Goal: Task Accomplishment & Management: Manage account settings

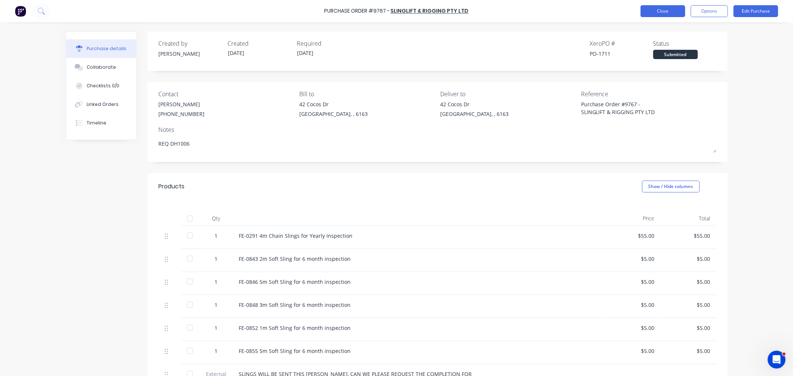
click at [663, 13] on button "Close" at bounding box center [663, 11] width 45 height 12
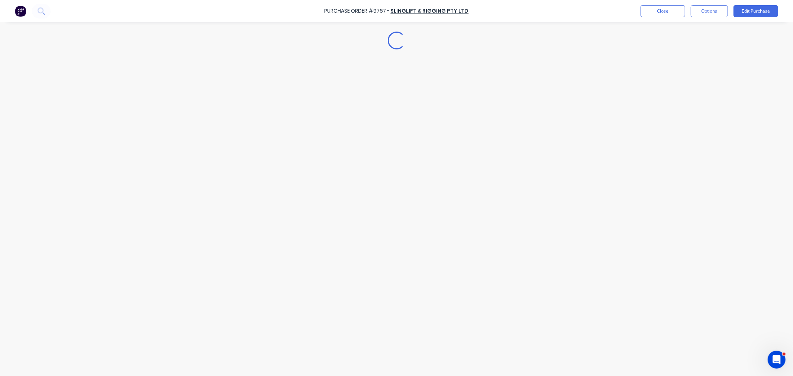
type textarea "x"
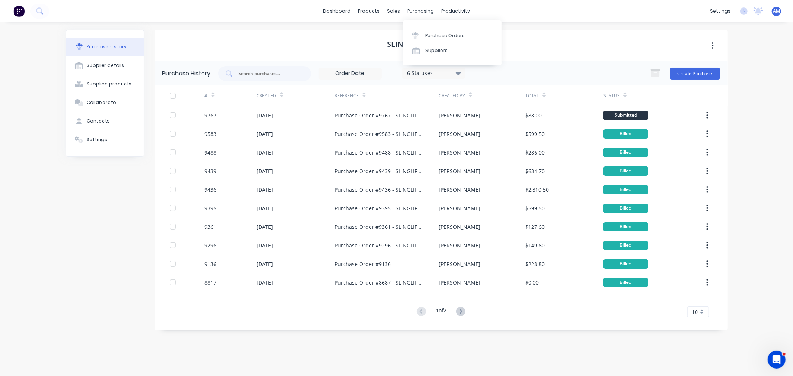
click at [422, 26] on div "Purchase Orders Suppliers" at bounding box center [452, 42] width 99 height 45
click at [433, 34] on div "Purchase Orders" at bounding box center [444, 35] width 39 height 7
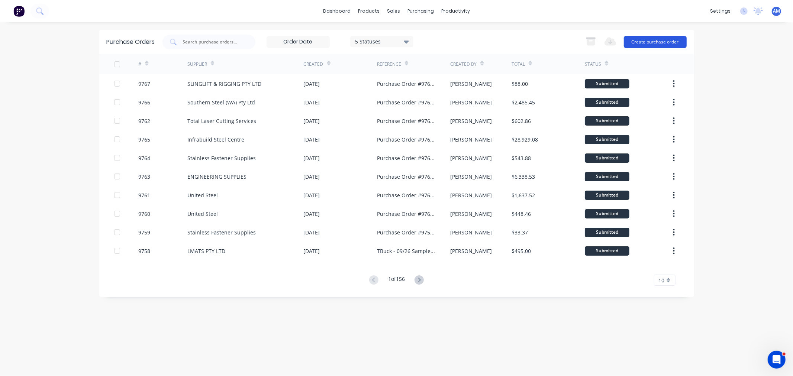
click at [648, 43] on button "Create purchase order" at bounding box center [655, 42] width 63 height 12
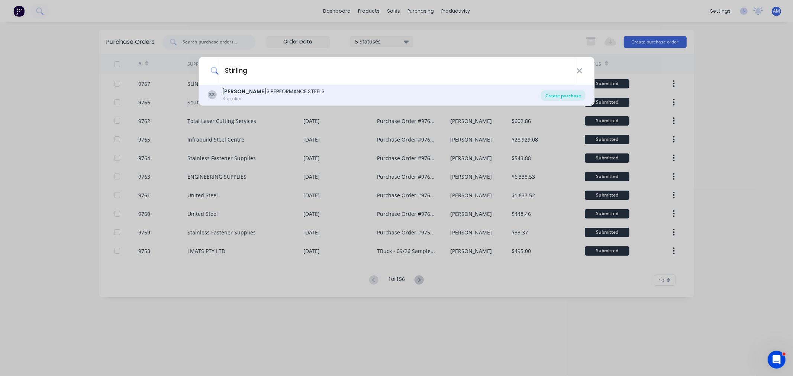
type input "Stirling"
click at [557, 93] on div "Create purchase" at bounding box center [563, 95] width 45 height 10
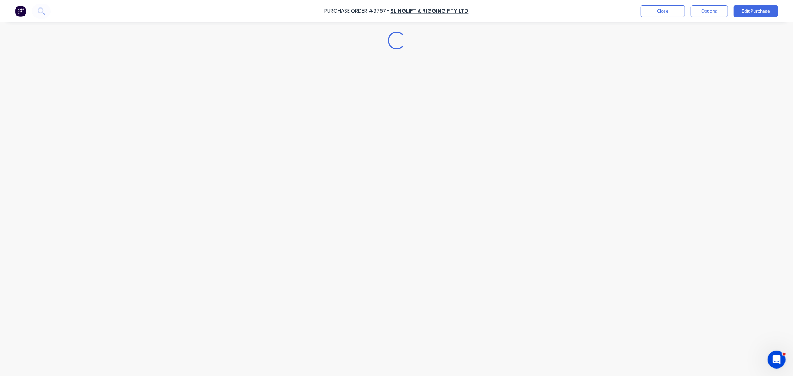
type textarea "x"
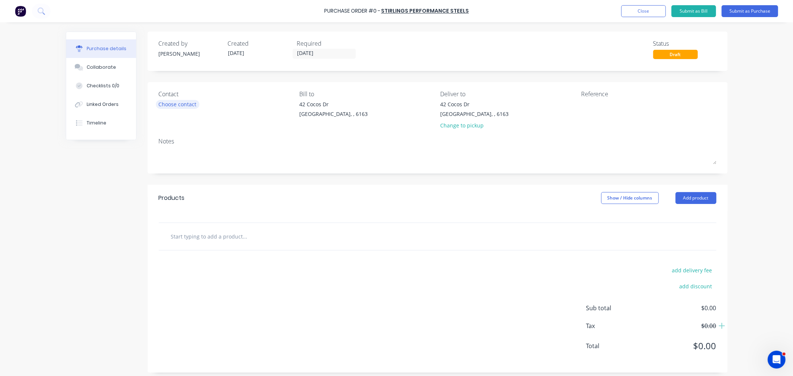
click at [180, 105] on div "Choose contact" at bounding box center [178, 104] width 38 height 8
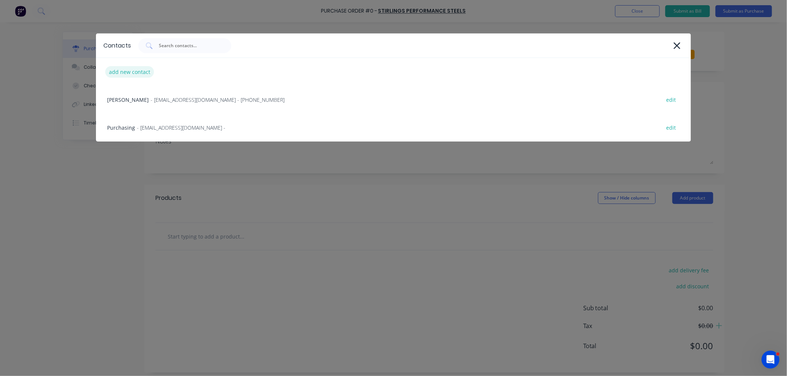
click at [132, 68] on div "add new contact" at bounding box center [129, 72] width 49 height 12
select select "AU"
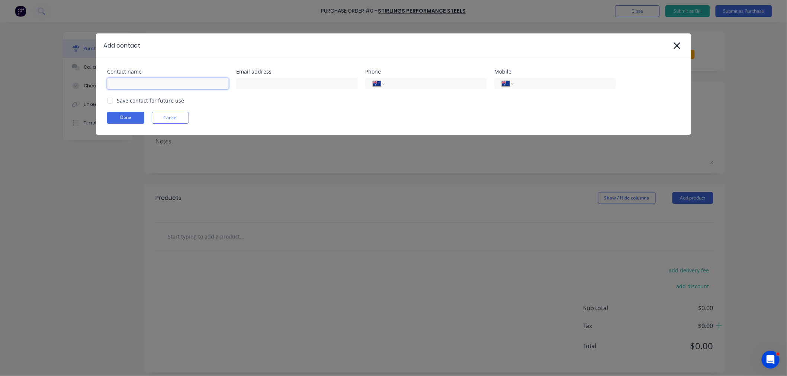
click at [147, 84] on input at bounding box center [168, 83] width 122 height 11
type input "Sales"
click at [250, 85] on input at bounding box center [297, 83] width 122 height 11
type input "[EMAIL_ADDRESS][DOMAIN_NAME]"
click at [411, 80] on input "tel" at bounding box center [434, 84] width 89 height 9
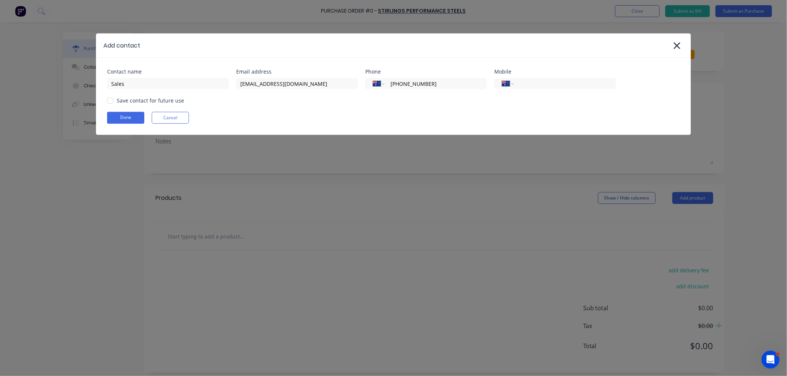
click at [112, 101] on div at bounding box center [110, 100] width 15 height 15
type input "[PHONE_NUMBER]"
click at [118, 116] on button "Done" at bounding box center [125, 118] width 37 height 12
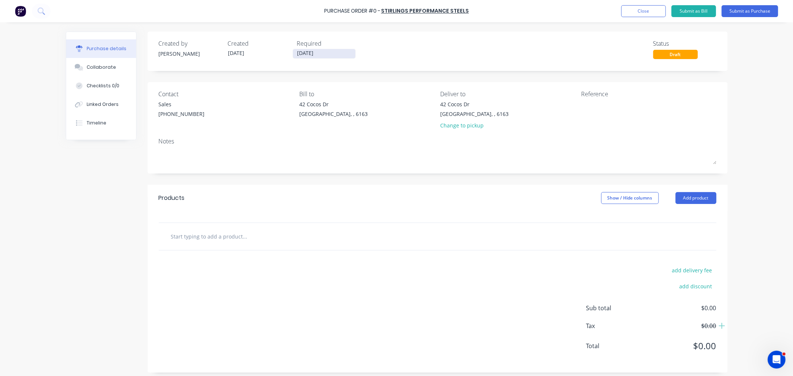
click at [315, 53] on input "[DATE]" at bounding box center [324, 53] width 62 height 9
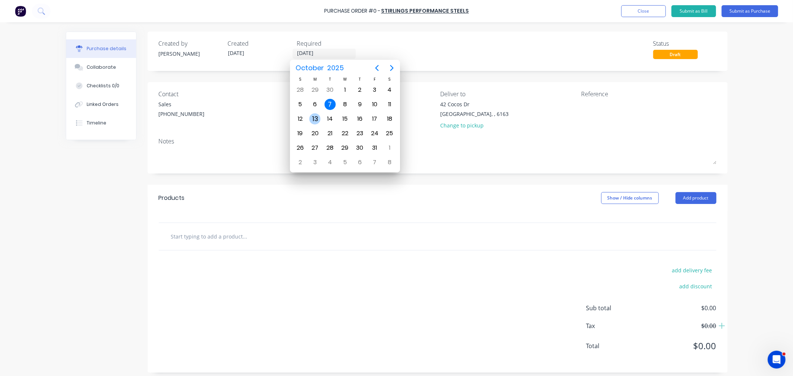
click at [314, 116] on div "13" at bounding box center [314, 118] width 11 height 11
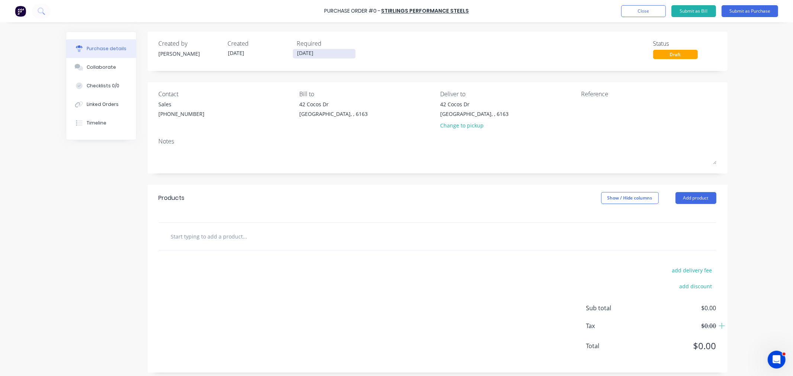
click at [316, 54] on input "[DATE]" at bounding box center [324, 53] width 62 height 9
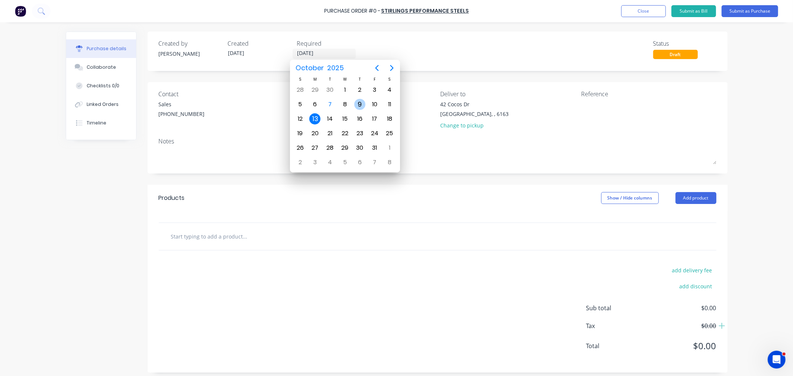
click at [358, 101] on div "9" at bounding box center [359, 104] width 11 height 11
type input "[DATE]"
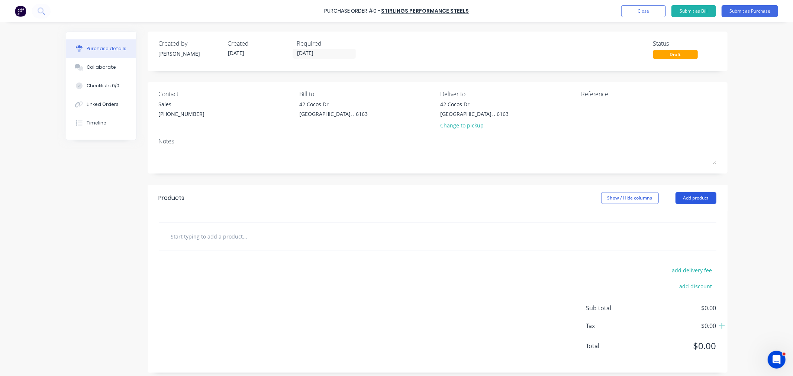
click at [693, 203] on button "Add product" at bounding box center [695, 198] width 41 height 12
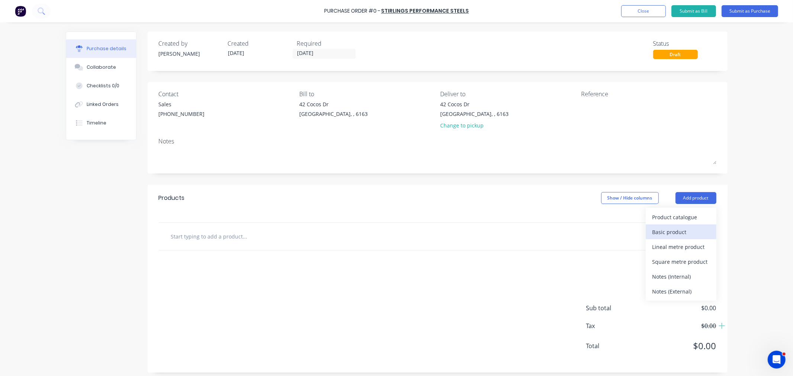
click at [675, 234] on div "Basic product" at bounding box center [680, 232] width 57 height 11
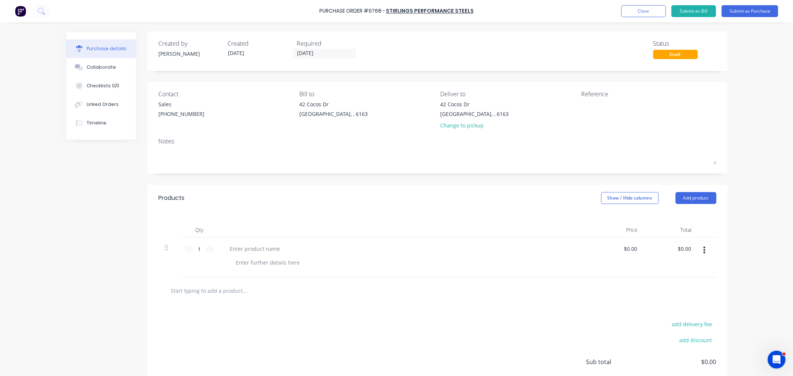
click at [222, 293] on input "text" at bounding box center [245, 290] width 149 height 15
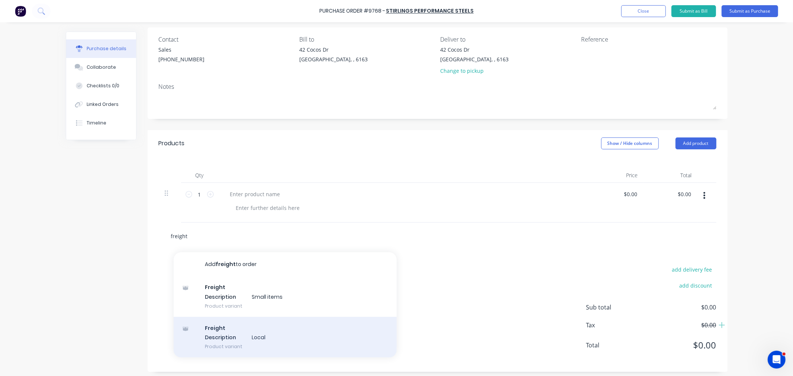
scroll to position [59, 0]
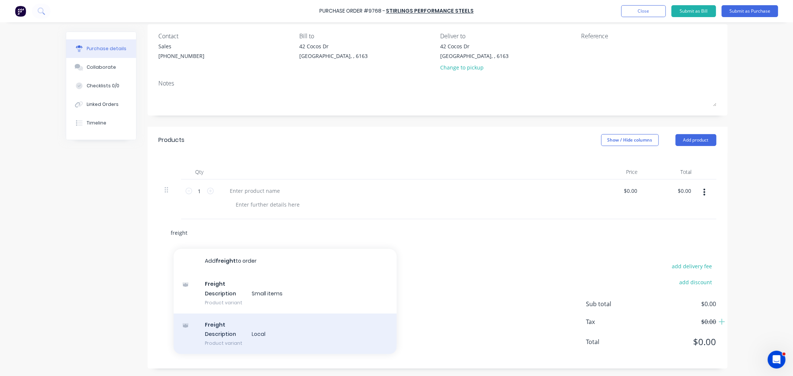
type input "freight"
click at [230, 335] on div "Freight Description Local Product variant" at bounding box center [285, 334] width 223 height 41
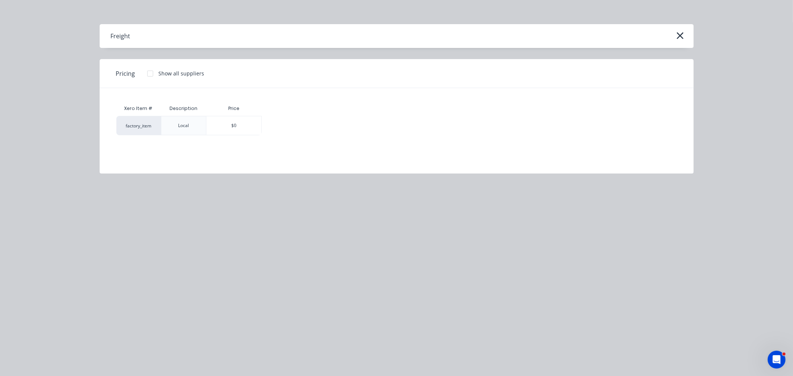
click at [236, 128] on div "$0" at bounding box center [233, 125] width 55 height 19
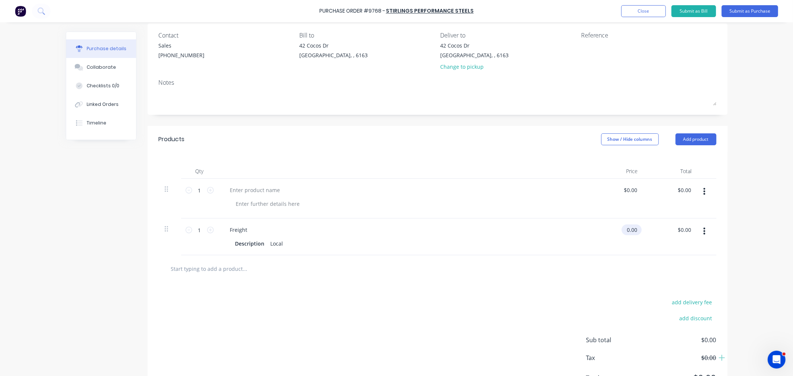
click at [626, 227] on input "0.00" at bounding box center [630, 230] width 17 height 11
type input "$30.00"
click at [255, 191] on div at bounding box center [255, 190] width 62 height 11
type input "0"
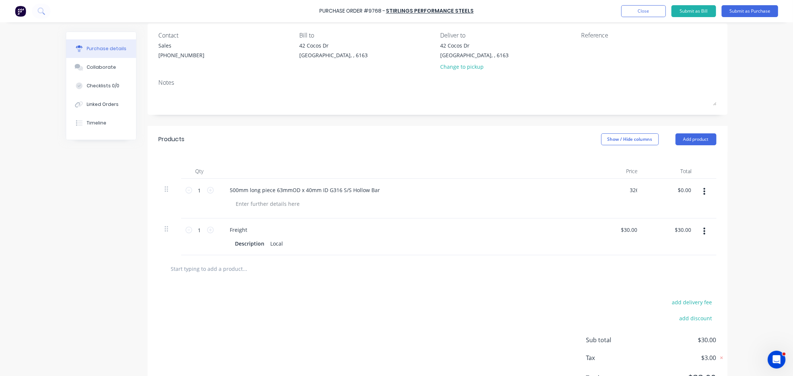
type input "$326.00"
click at [229, 273] on input "text" at bounding box center [245, 268] width 149 height 15
click at [690, 139] on button "Add product" at bounding box center [695, 139] width 41 height 12
click at [670, 235] on div "Notes (External)" at bounding box center [680, 233] width 57 height 11
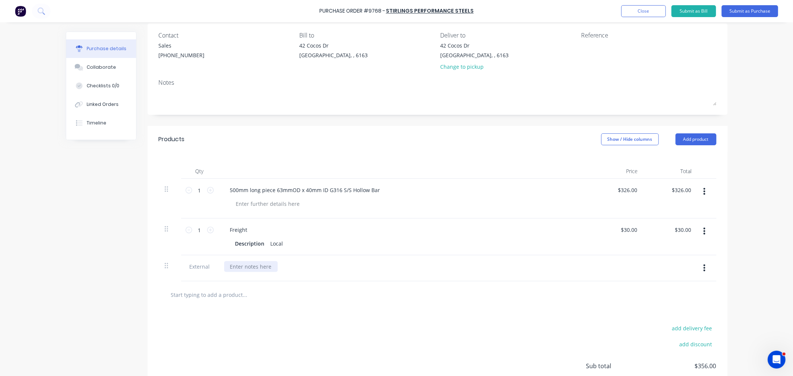
click at [254, 268] on div at bounding box center [251, 266] width 54 height 11
click at [250, 267] on div at bounding box center [251, 266] width 54 height 11
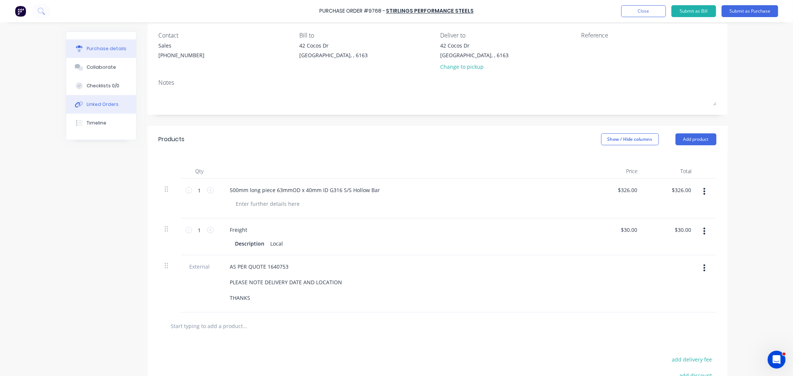
click at [104, 103] on div "Linked Orders" at bounding box center [103, 104] width 32 height 7
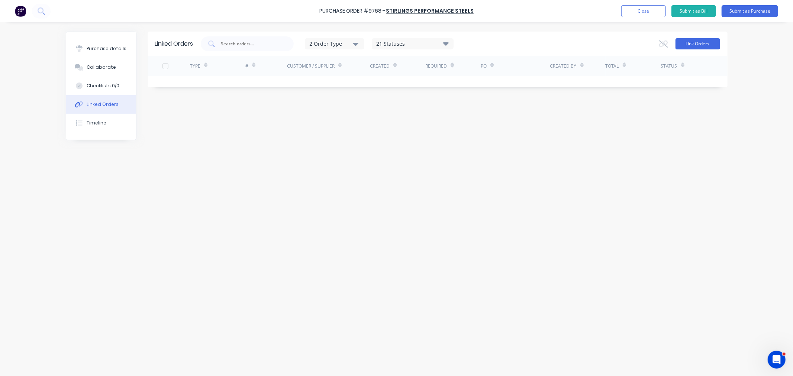
click at [711, 39] on button "Link Orders" at bounding box center [697, 43] width 45 height 11
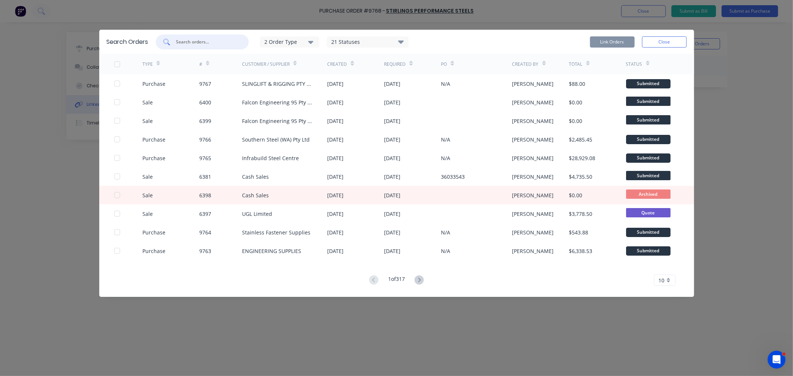
click at [191, 41] on input "text" at bounding box center [206, 41] width 62 height 7
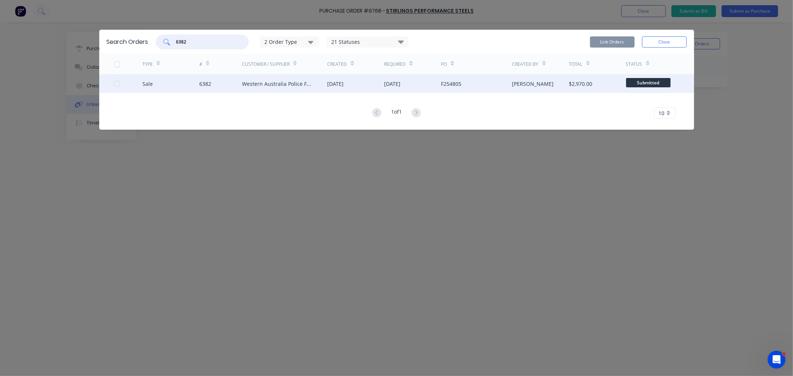
click at [116, 83] on div at bounding box center [117, 83] width 15 height 15
type input "6382"
click at [611, 41] on button "Link Orders" at bounding box center [612, 41] width 45 height 11
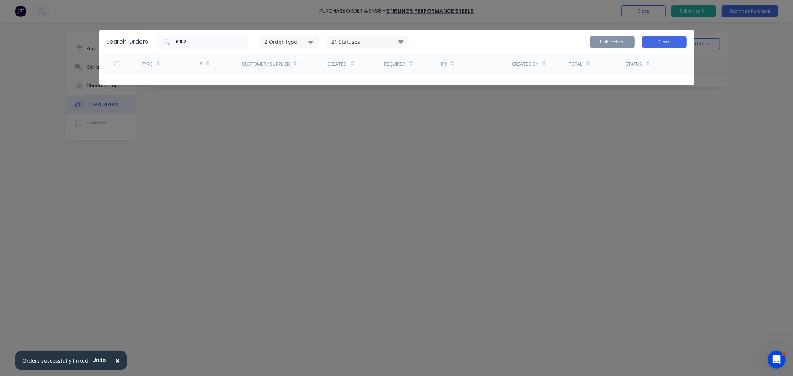
click at [656, 41] on button "Close" at bounding box center [664, 41] width 45 height 11
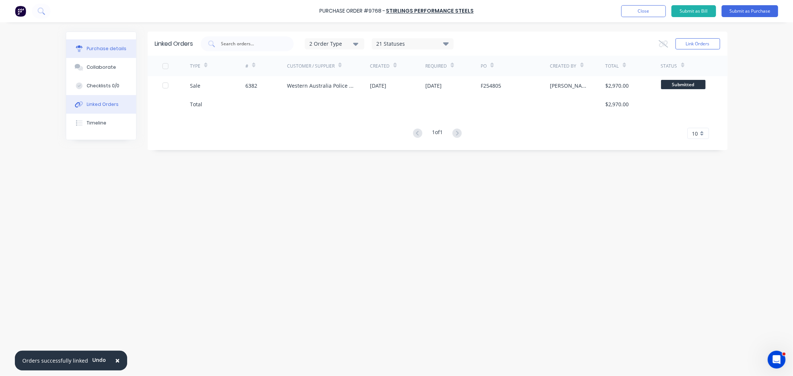
click at [106, 48] on div "Purchase details" at bounding box center [107, 48] width 40 height 7
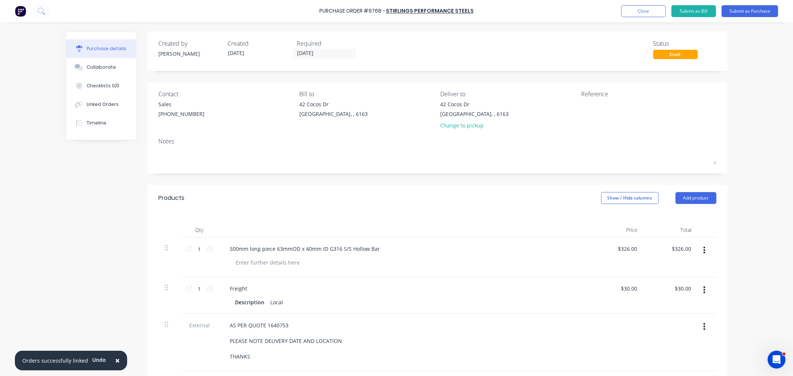
drag, startPoint x: 452, startPoint y: 15, endPoint x: 417, endPoint y: 17, distance: 34.6
click at [417, 17] on div "Purchase Order #9768 - STIRLINGS PERFORMANCE STEELS Add product Close Submit as…" at bounding box center [396, 11] width 793 height 22
drag, startPoint x: 473, startPoint y: 10, endPoint x: 322, endPoint y: 10, distance: 151.3
click at [322, 10] on div "Purchase Order #9768 - STIRLINGS PERFORMANCE STEELS Add product Close Submit as…" at bounding box center [396, 11] width 793 height 22
copy div "Purchase Order #9768 - STIRLINGS PERFORMANCE STEELS Add product Close Submit as…"
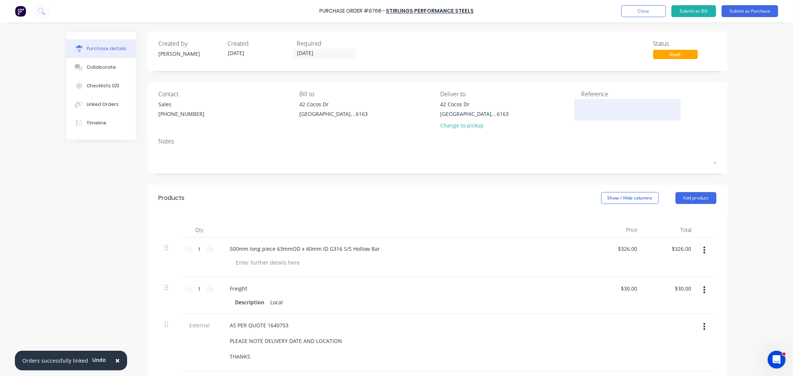
drag, startPoint x: 600, startPoint y: 113, endPoint x: 595, endPoint y: 110, distance: 5.7
click at [595, 110] on textarea at bounding box center [627, 108] width 93 height 17
paste textarea "Purchase Order #9768 - STIRLINGS PERFORMANCE STEELS"
type textarea "Purchase Order #9768 - STIRLINGS PERFORMANCE STEELS"
type textarea "x"
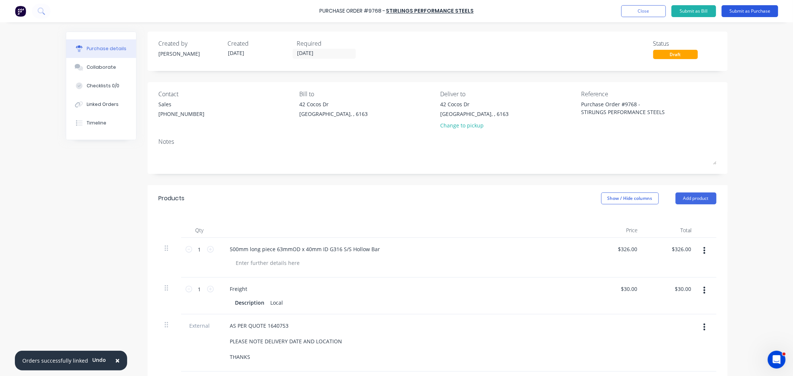
type textarea "Purchase Order #9768 - STIRLINGS PERFORMANCE STEELS"
click at [755, 10] on button "Submit as Purchase" at bounding box center [750, 11] width 57 height 12
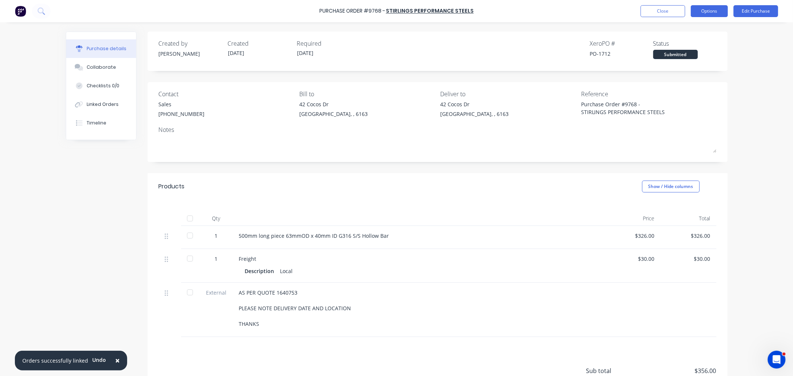
click at [705, 9] on button "Options" at bounding box center [709, 11] width 37 height 12
click at [683, 31] on div "Print / Email" at bounding box center [692, 30] width 57 height 11
click at [680, 45] on div "With pricing" at bounding box center [692, 45] width 57 height 11
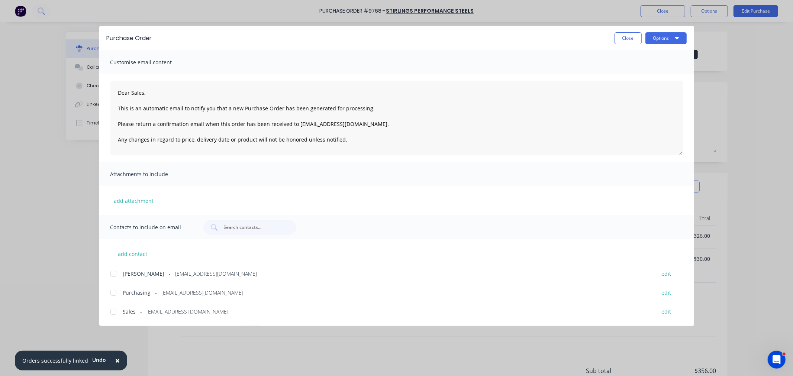
click at [113, 310] on div at bounding box center [113, 311] width 15 height 15
click at [113, 291] on div at bounding box center [113, 293] width 15 height 15
click at [666, 41] on button "Options" at bounding box center [665, 38] width 41 height 12
click at [636, 88] on div "Email" at bounding box center [651, 86] width 57 height 11
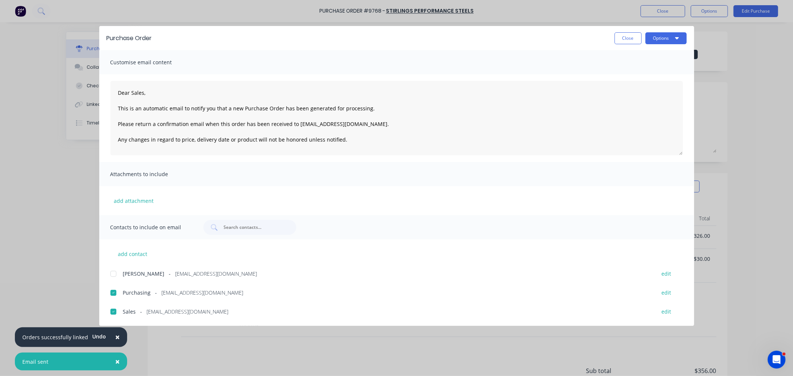
click at [622, 40] on button "Close" at bounding box center [628, 38] width 27 height 12
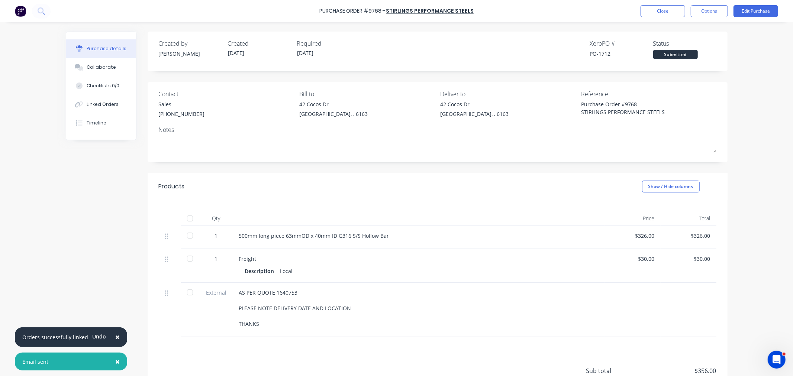
drag, startPoint x: 116, startPoint y: 337, endPoint x: 115, endPoint y: 342, distance: 4.9
click at [116, 338] on span "×" at bounding box center [117, 337] width 4 height 10
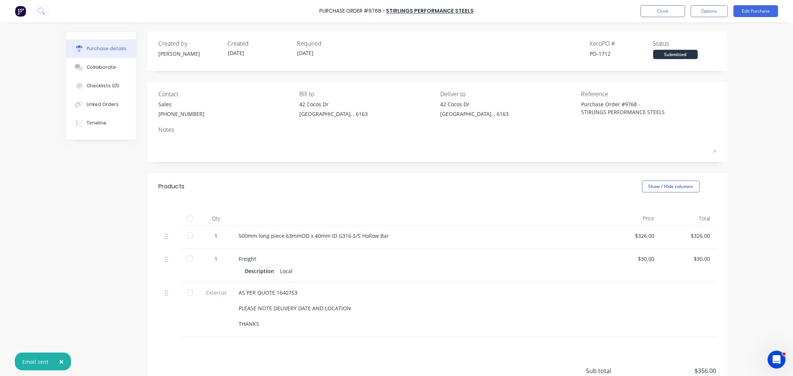
click at [59, 361] on span "×" at bounding box center [61, 362] width 4 height 10
type textarea "x"
click at [650, 14] on button "Close" at bounding box center [663, 11] width 45 height 12
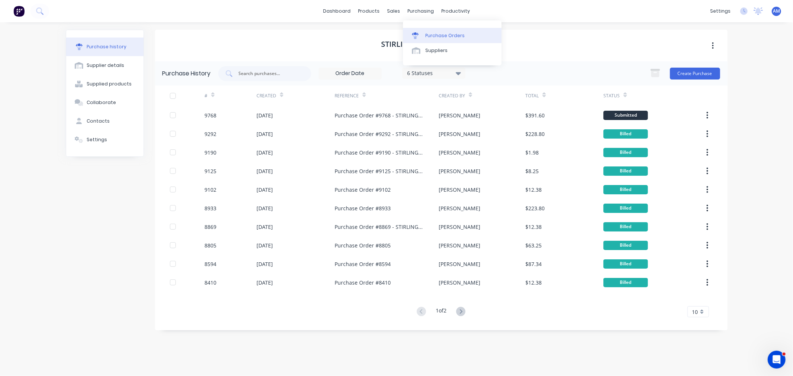
click at [425, 32] on link "Purchase Orders" at bounding box center [452, 35] width 99 height 15
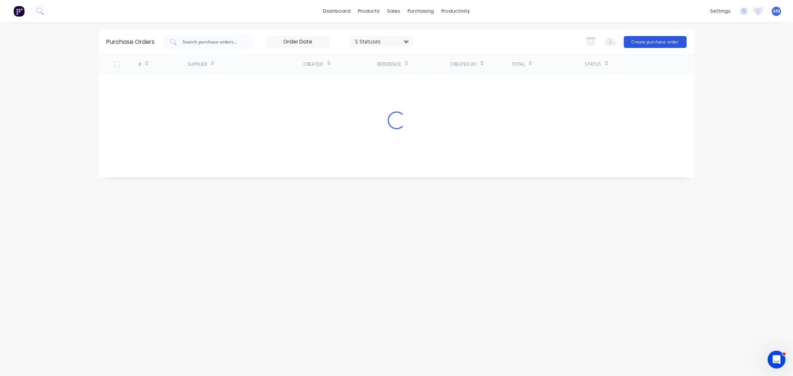
click at [648, 42] on button "Create purchase order" at bounding box center [655, 42] width 63 height 12
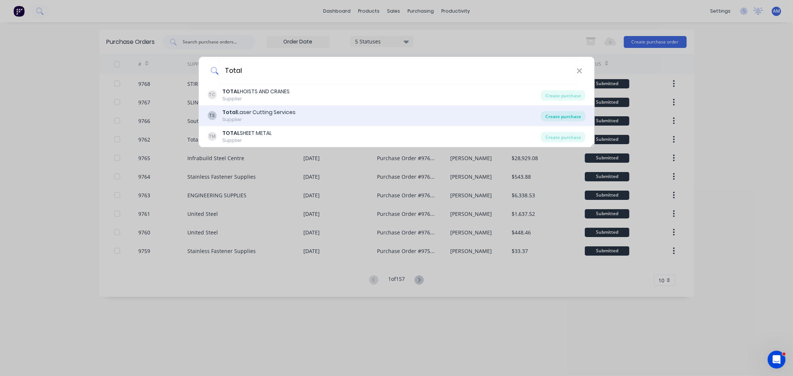
type input "Total"
click at [554, 113] on div "Create purchase" at bounding box center [563, 116] width 45 height 10
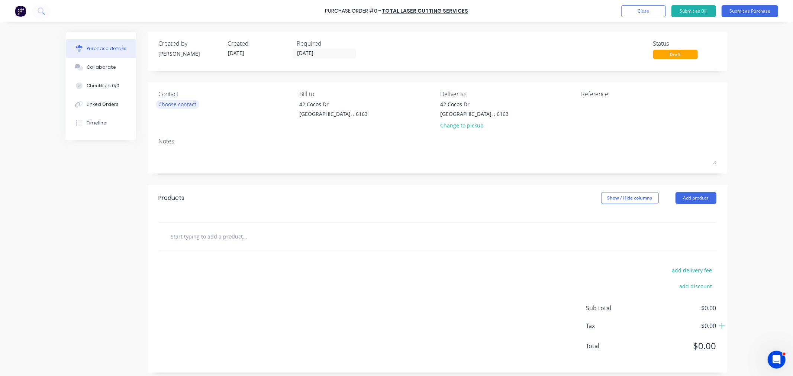
click at [186, 100] on div "Choose contact" at bounding box center [178, 104] width 38 height 8
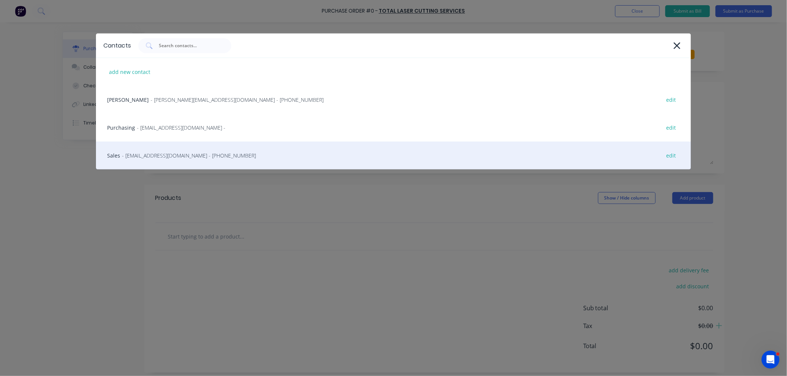
click at [148, 158] on span "- [EMAIL_ADDRESS][DOMAIN_NAME] - [PHONE_NUMBER]" at bounding box center [189, 156] width 134 height 8
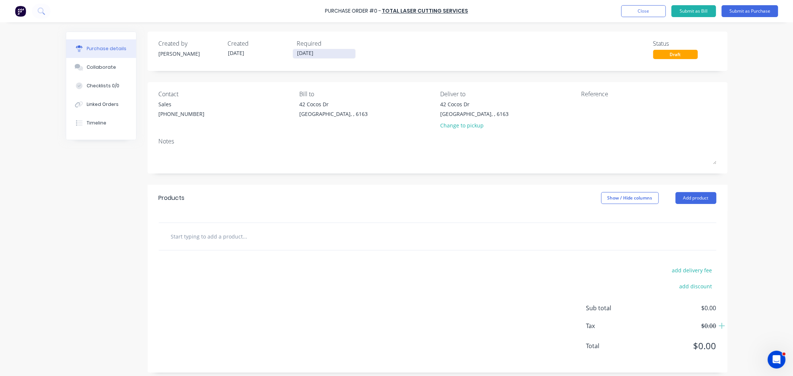
click at [317, 51] on input "[DATE]" at bounding box center [324, 53] width 62 height 9
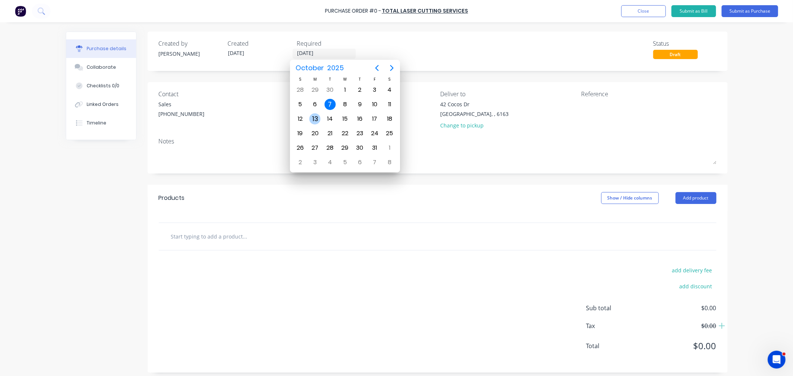
click at [319, 117] on div "13" at bounding box center [314, 118] width 11 height 11
type input "[DATE]"
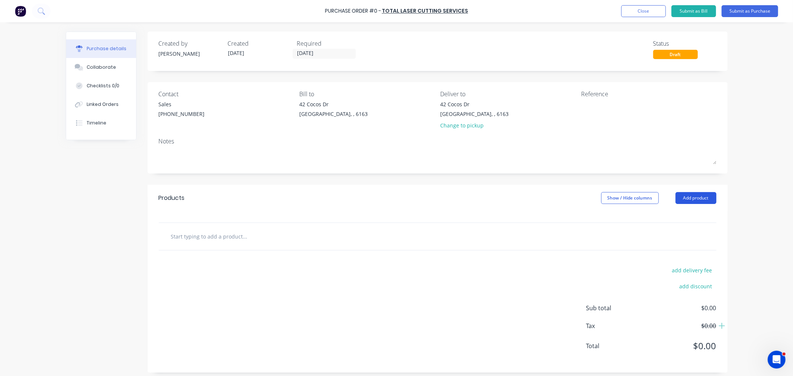
click at [675, 197] on button "Add product" at bounding box center [695, 198] width 41 height 12
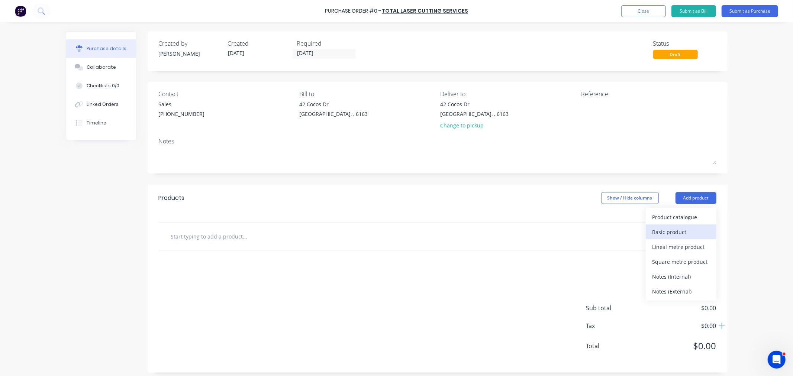
click at [669, 228] on div "Basic product" at bounding box center [680, 232] width 57 height 11
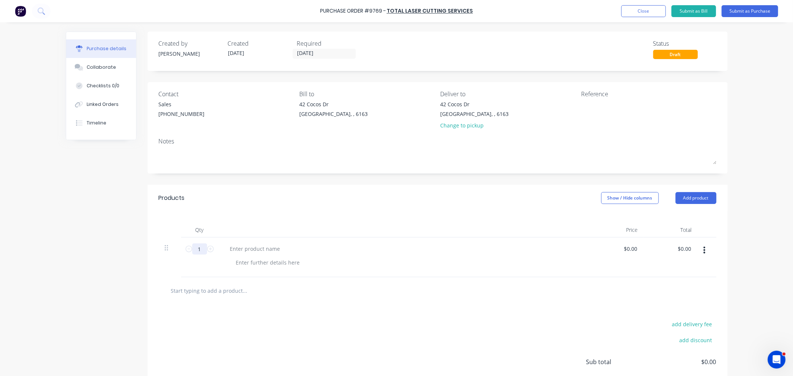
click at [199, 251] on input "1" at bounding box center [199, 249] width 15 height 11
type input "5"
click at [248, 254] on div at bounding box center [255, 249] width 62 height 11
click at [325, 249] on div "250x160x3mm G316 S/S plate with holes" at bounding box center [280, 249] width 112 height 11
click at [623, 247] on input "0.00" at bounding box center [630, 249] width 17 height 11
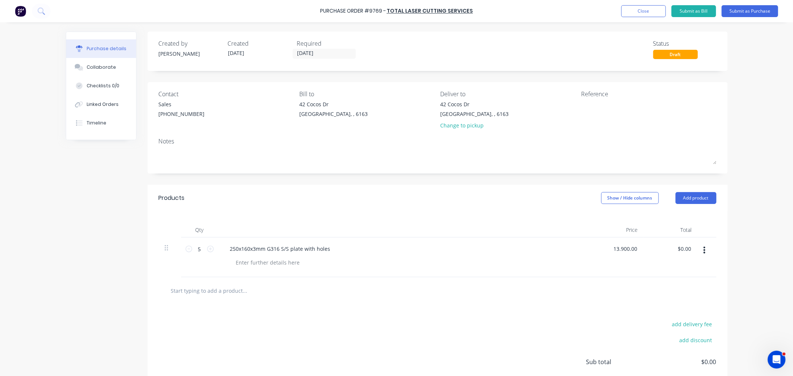
type input "$0.00"
type input "0.00"
type input "$0.00"
type input "0"
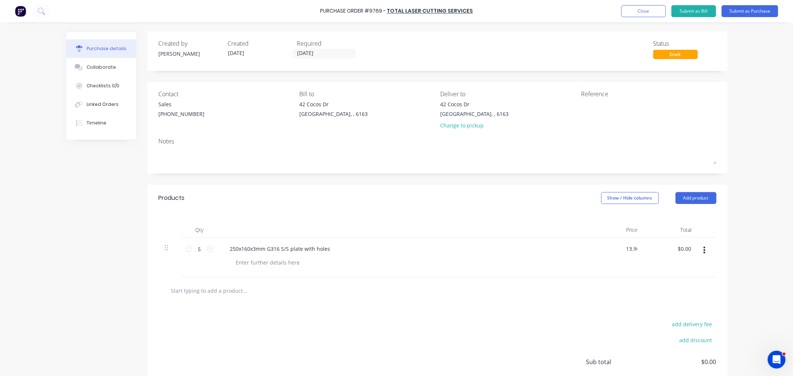
type input "$13.90"
type input "$69.50"
click at [696, 202] on button "Add product" at bounding box center [695, 198] width 41 height 12
click at [678, 234] on div "Basic product" at bounding box center [680, 232] width 57 height 11
click at [266, 288] on div at bounding box center [255, 288] width 62 height 11
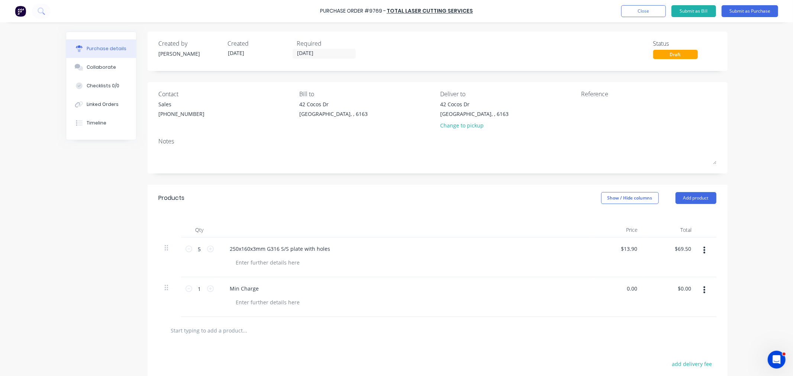
drag, startPoint x: 626, startPoint y: 288, endPoint x: 625, endPoint y: 298, distance: 10.1
click at [626, 288] on input "0.00" at bounding box center [630, 288] width 17 height 11
drag, startPoint x: 623, startPoint y: 287, endPoint x: 668, endPoint y: 289, distance: 45.4
click at [670, 287] on div "1 1 Min Charge 0.00 0.00 $0.00 $0.00" at bounding box center [438, 297] width 558 height 40
type input "$30.50"
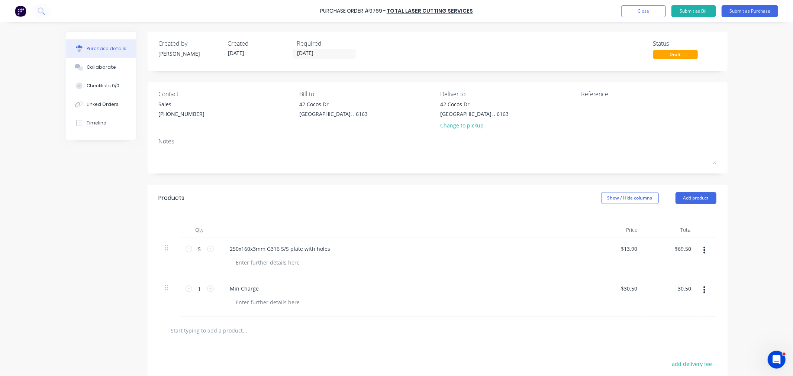
type input "$30.50"
click at [220, 333] on input "text" at bounding box center [245, 330] width 149 height 15
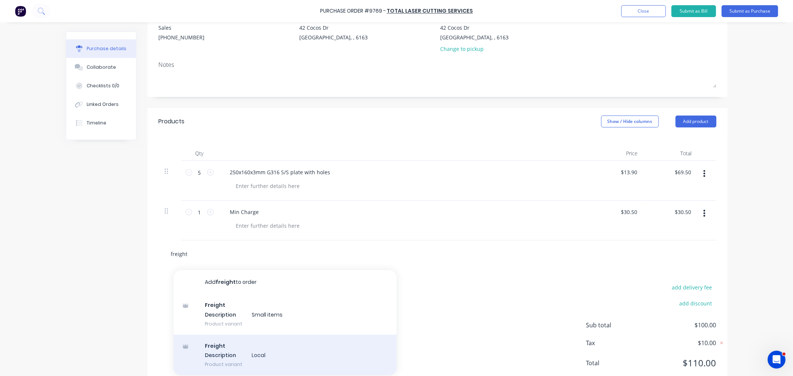
scroll to position [83, 0]
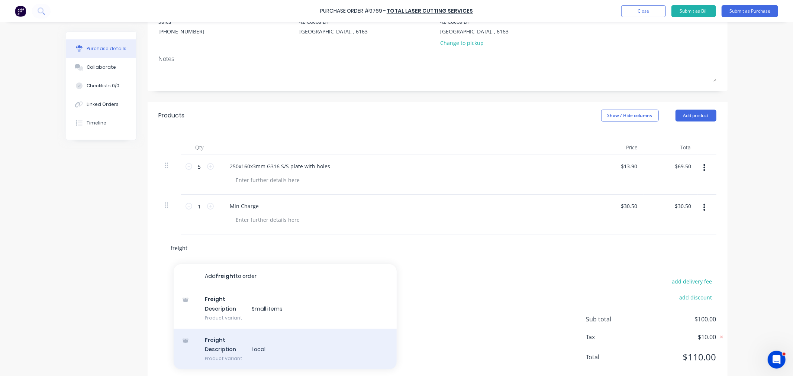
type input "freight"
click at [239, 348] on div "Freight Description Local Product variant" at bounding box center [285, 349] width 223 height 41
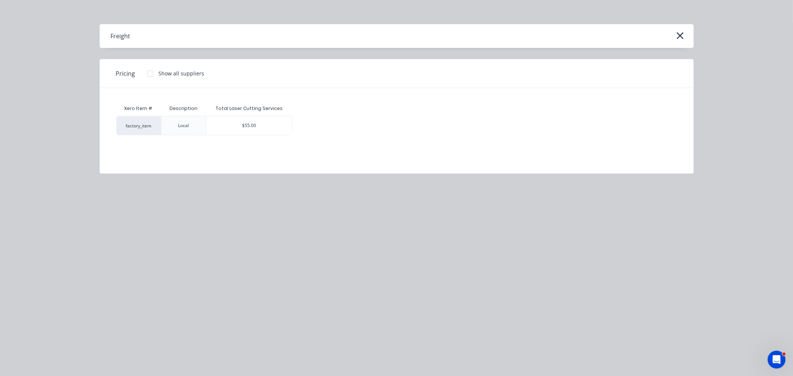
click at [248, 120] on div "$55.00" at bounding box center [249, 125] width 86 height 19
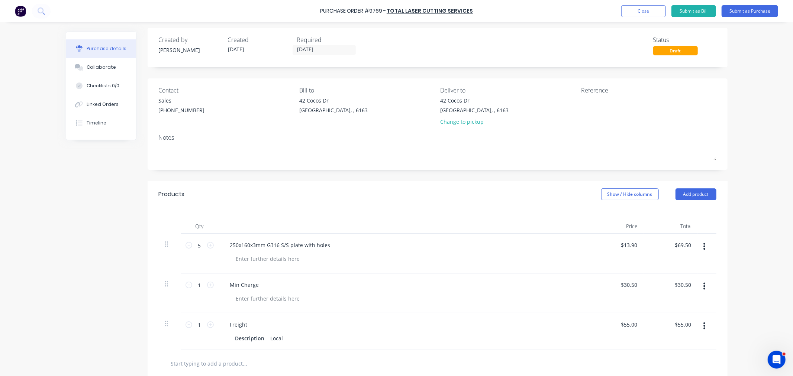
scroll to position [0, 0]
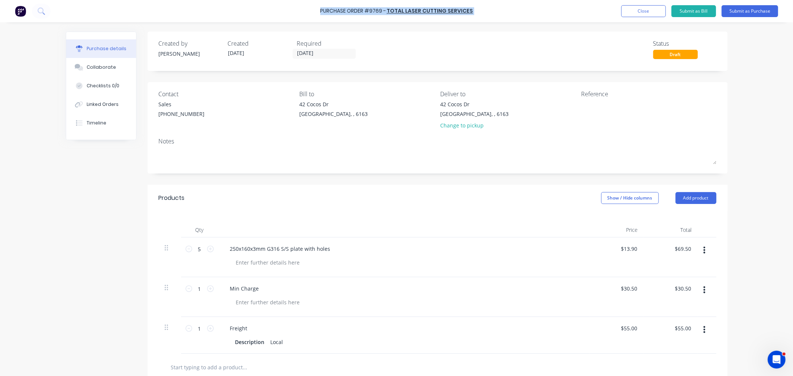
drag, startPoint x: 470, startPoint y: 10, endPoint x: 320, endPoint y: 14, distance: 150.6
click at [320, 14] on div "Purchase Order #9769 - Total Laser Cutting Services Add product Close Submit as…" at bounding box center [396, 11] width 793 height 22
copy div "Purchase Order #9769 - Total Laser Cutting Services Add product Close Submit as…"
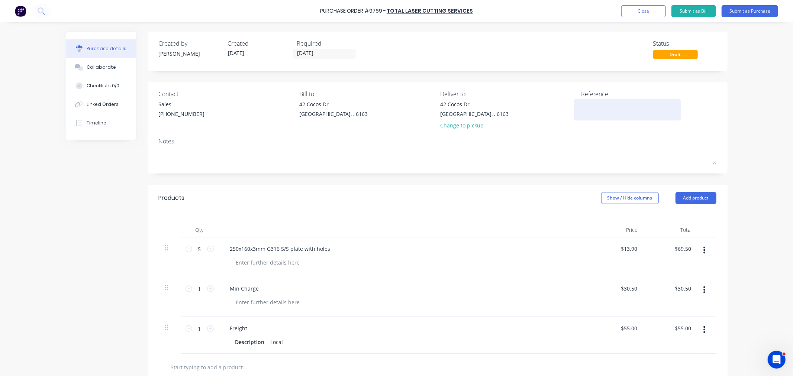
click at [594, 113] on textarea at bounding box center [627, 108] width 93 height 17
paste textarea "Purchase Order #9769 - Total Laser Cutting Services"
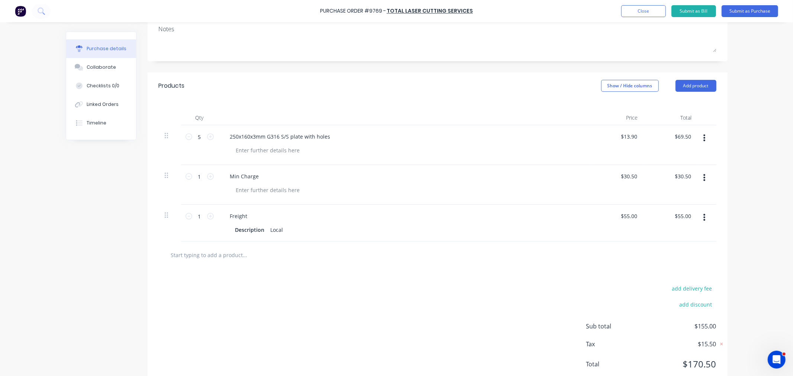
scroll to position [136, 0]
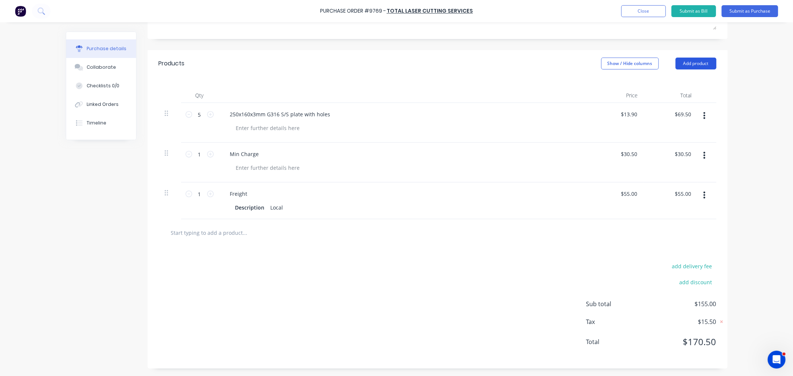
type textarea "Purchase Order #9769 - Total Laser Cutting Services"
type textarea "x"
type textarea "Purchase Order #9769 - Total Laser Cutting Services"
click at [680, 60] on button "Add product" at bounding box center [695, 64] width 41 height 12
click at [672, 160] on div "Notes (External)" at bounding box center [680, 157] width 57 height 11
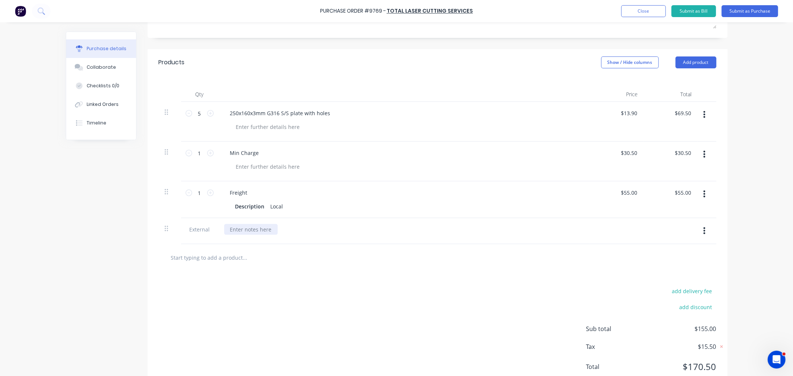
type textarea "x"
click at [239, 233] on div at bounding box center [251, 229] width 54 height 11
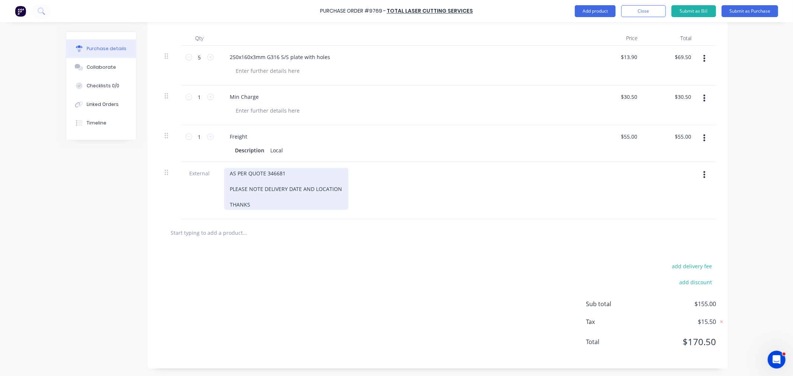
scroll to position [194, 0]
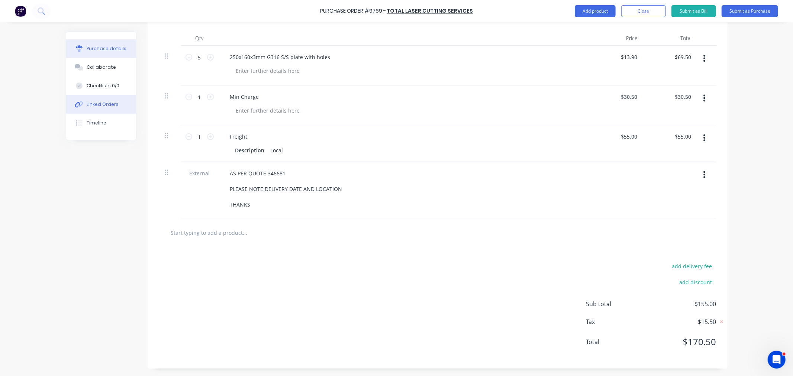
type textarea "x"
click at [104, 107] on div "Linked Orders" at bounding box center [103, 104] width 32 height 7
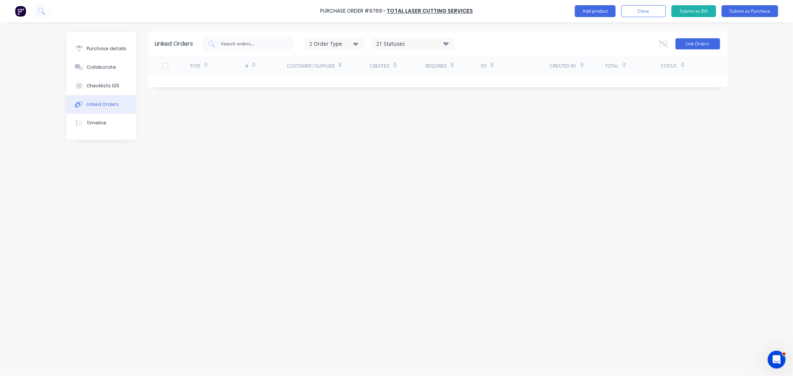
click at [684, 39] on button "Link Orders" at bounding box center [697, 43] width 45 height 11
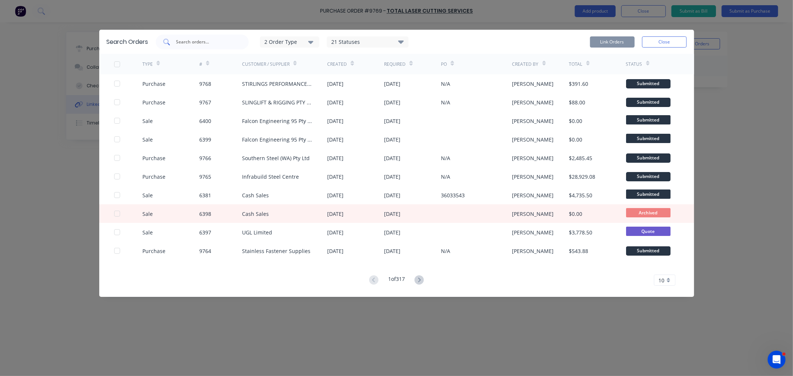
click at [201, 41] on input "text" at bounding box center [206, 41] width 62 height 7
type input "6"
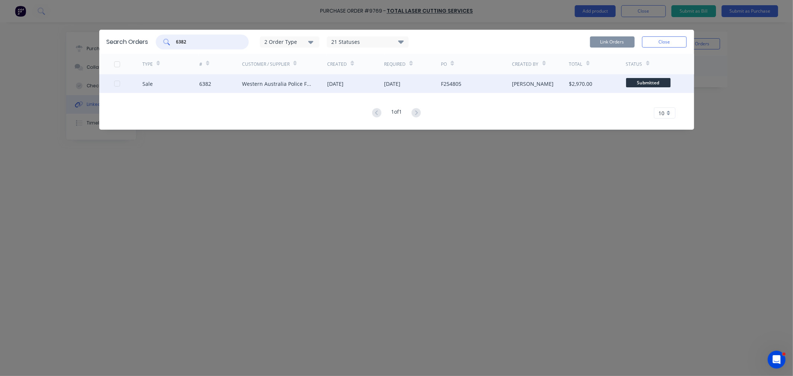
type input "6382"
click at [120, 83] on div at bounding box center [128, 83] width 29 height 19
click at [117, 84] on div at bounding box center [117, 83] width 15 height 15
click at [621, 42] on button "Link Orders" at bounding box center [612, 41] width 45 height 11
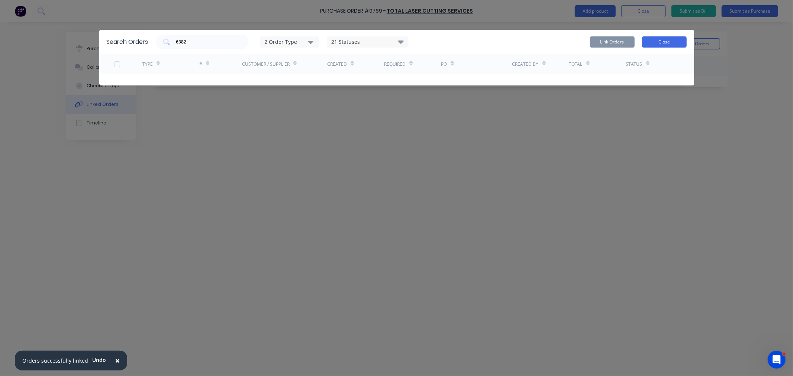
click at [664, 42] on button "Close" at bounding box center [664, 41] width 45 height 11
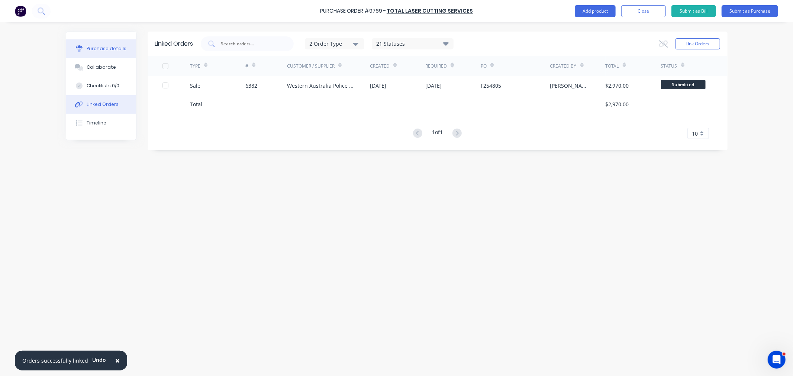
click at [110, 48] on div "Purchase details" at bounding box center [107, 48] width 40 height 7
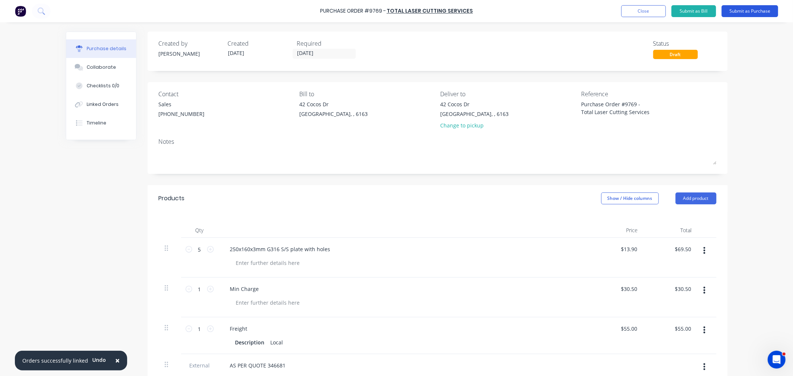
click at [754, 12] on button "Submit as Purchase" at bounding box center [750, 11] width 57 height 12
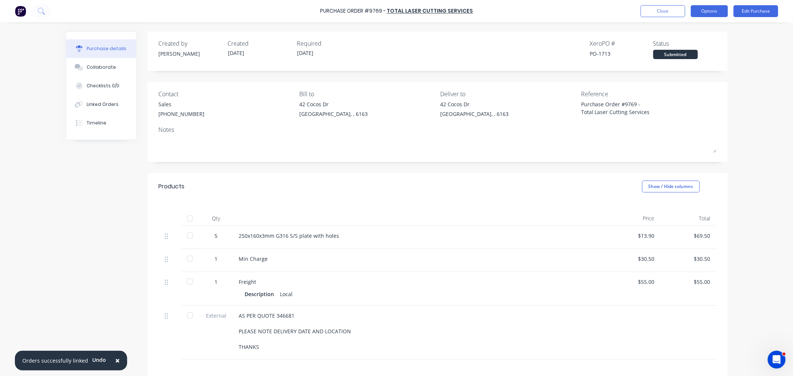
click at [701, 11] on button "Options" at bounding box center [709, 11] width 37 height 12
click at [689, 29] on div "Print / Email" at bounding box center [692, 30] width 57 height 11
click at [687, 42] on div "With pricing" at bounding box center [692, 45] width 57 height 11
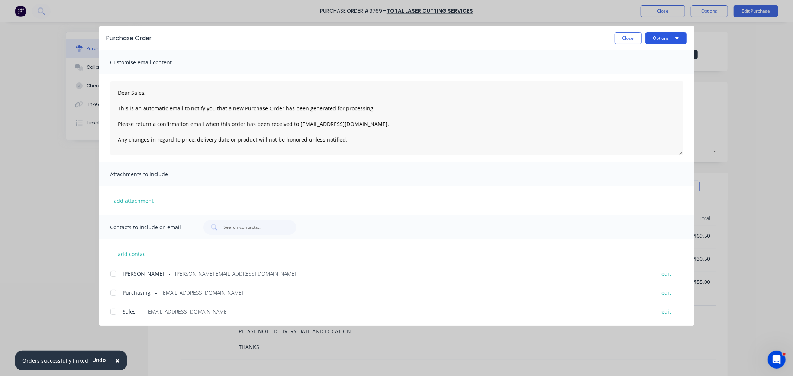
click at [667, 38] on button "Options" at bounding box center [665, 38] width 41 height 12
click at [667, 36] on button "Options" at bounding box center [665, 38] width 41 height 12
click at [112, 291] on div at bounding box center [113, 293] width 15 height 15
click at [113, 312] on div at bounding box center [113, 311] width 15 height 15
click at [661, 39] on button "Options" at bounding box center [665, 38] width 41 height 12
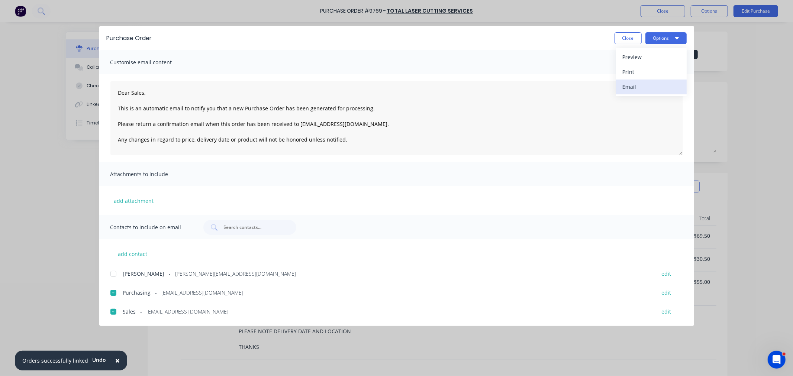
click at [653, 83] on div "Email" at bounding box center [651, 86] width 57 height 11
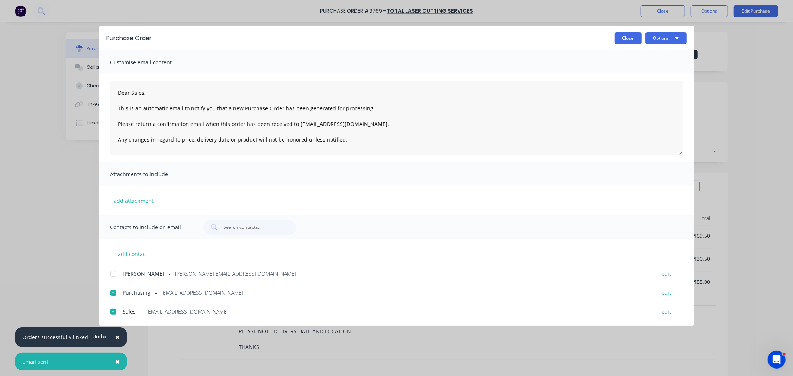
click at [626, 36] on button "Close" at bounding box center [628, 38] width 27 height 12
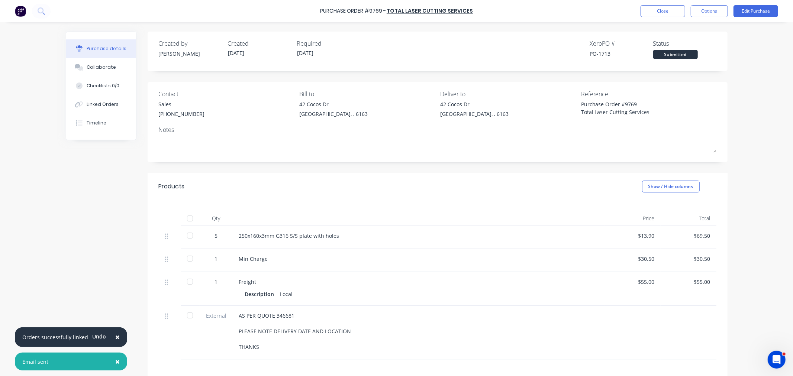
type textarea "x"
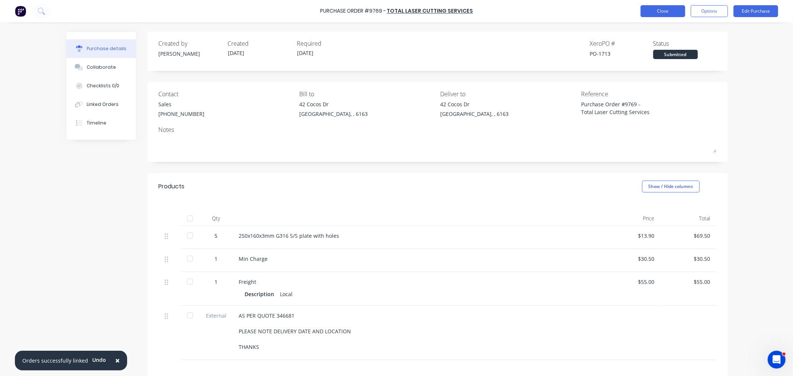
click at [657, 10] on button "Close" at bounding box center [663, 11] width 45 height 12
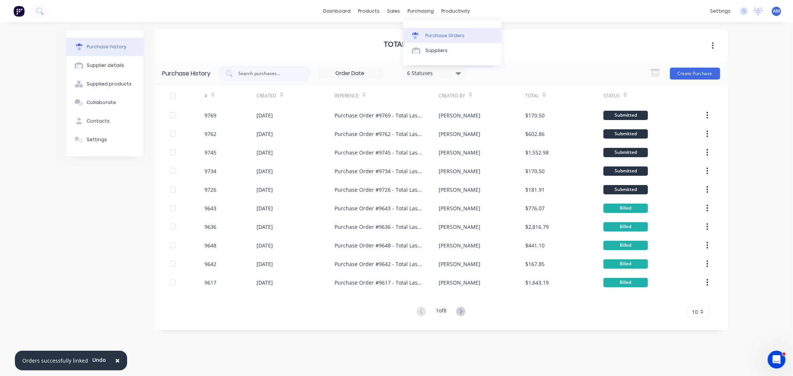
click at [445, 36] on div "Purchase Orders" at bounding box center [444, 35] width 39 height 7
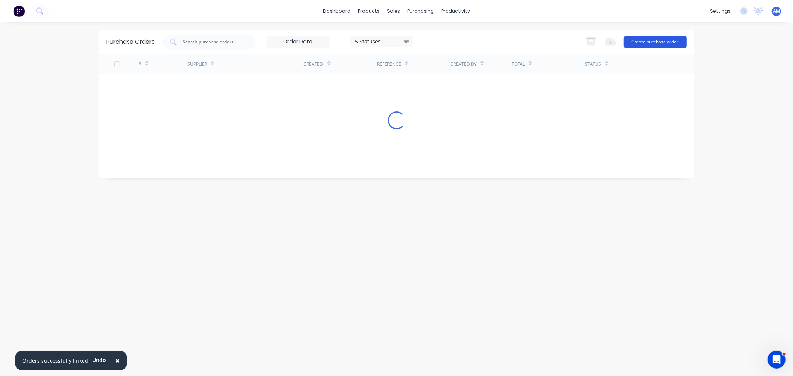
click at [660, 41] on button "Create purchase order" at bounding box center [655, 42] width 63 height 12
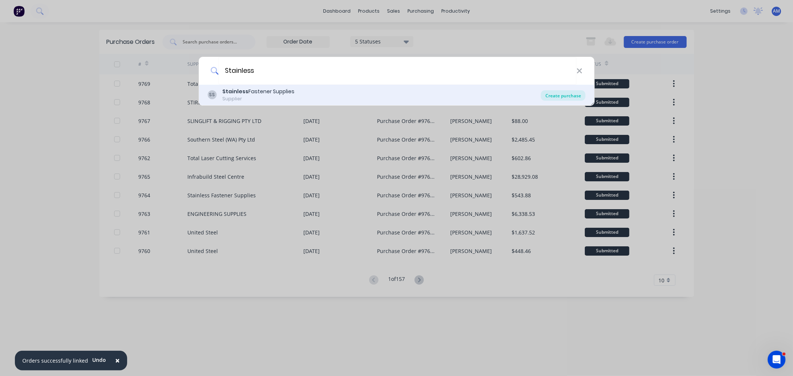
type input "Stainless"
click at [573, 95] on div "Create purchase" at bounding box center [563, 95] width 45 height 10
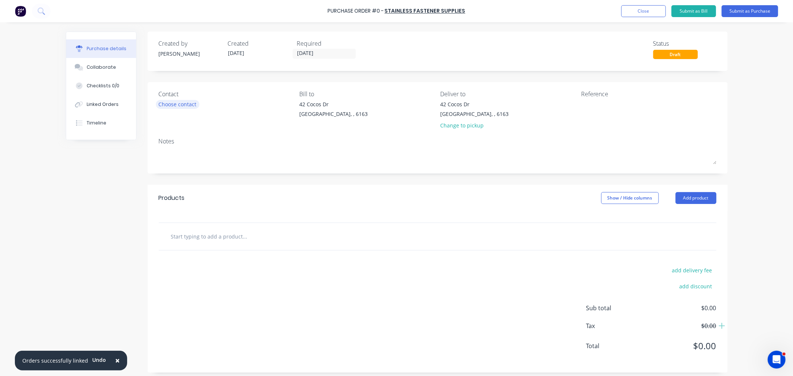
click at [186, 106] on div "Choose contact" at bounding box center [178, 104] width 38 height 8
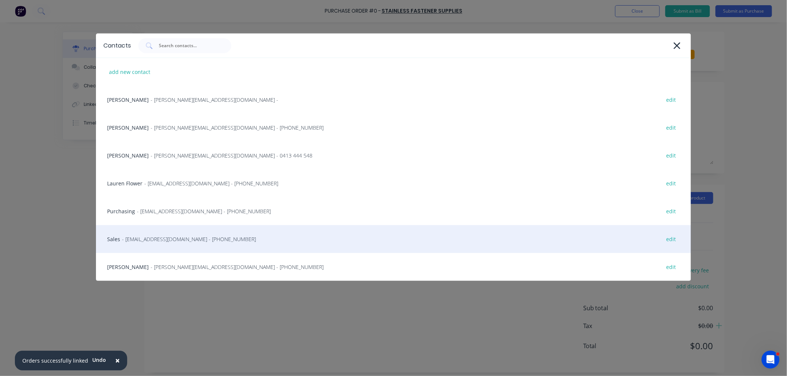
click at [165, 239] on span "- [EMAIL_ADDRESS][DOMAIN_NAME] - [PHONE_NUMBER]" at bounding box center [189, 239] width 134 height 8
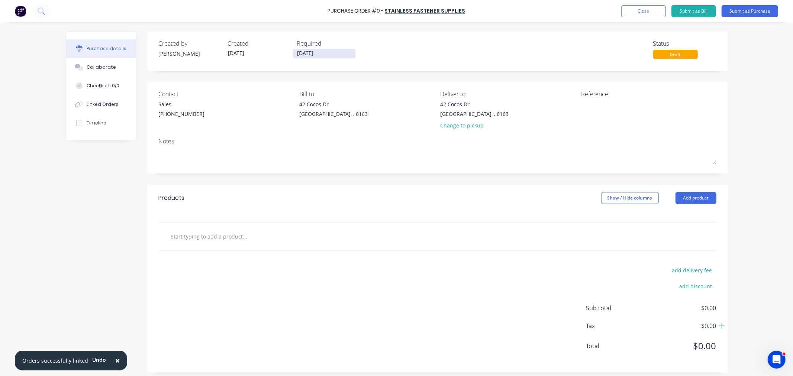
click at [310, 52] on input "[DATE]" at bounding box center [324, 53] width 62 height 9
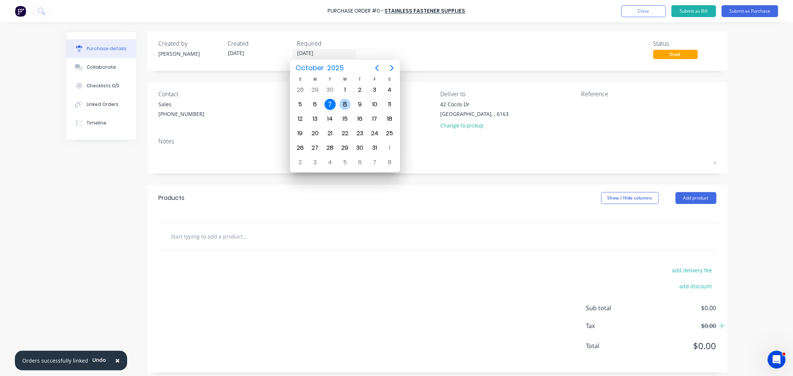
click at [342, 102] on div "8" at bounding box center [344, 104] width 11 height 11
type input "[DATE]"
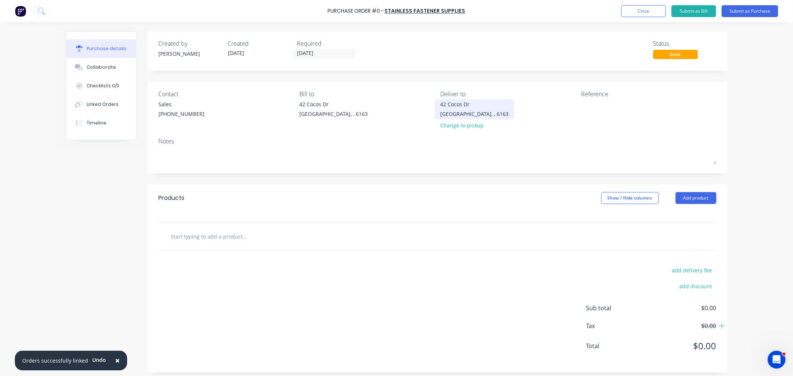
click at [446, 107] on div "42 Cocos Dr" at bounding box center [474, 104] width 68 height 8
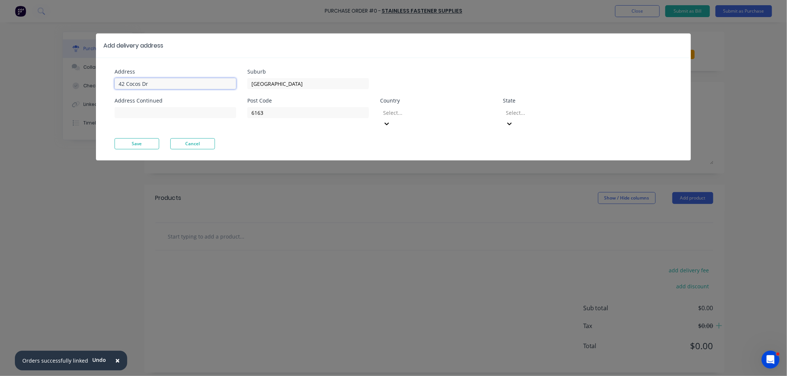
drag, startPoint x: 154, startPoint y: 81, endPoint x: 67, endPoint y: 88, distance: 87.3
click at [68, 86] on div "Add delivery address Address [GEOGRAPHIC_DATA] Address Continued Suburb [GEOGRA…" at bounding box center [393, 188] width 787 height 376
type input "[STREET_ADDRESS]"
click at [138, 138] on button "Save" at bounding box center [137, 143] width 45 height 11
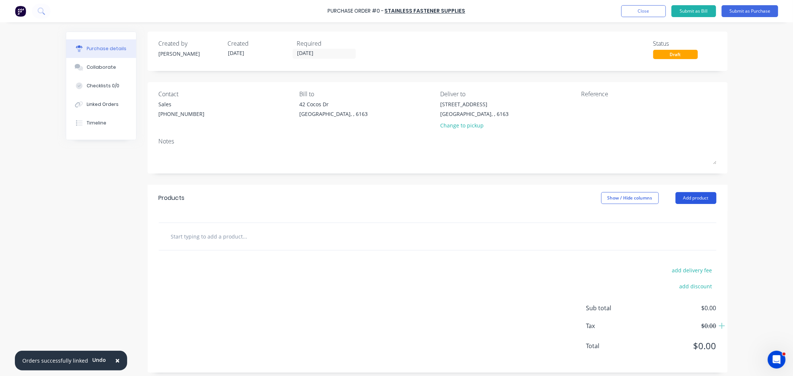
click at [704, 195] on button "Add product" at bounding box center [695, 198] width 41 height 12
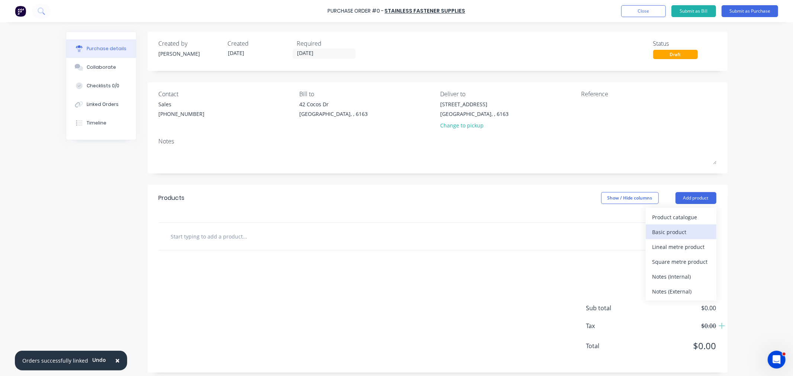
click at [677, 236] on div "Basic product" at bounding box center [680, 232] width 57 height 11
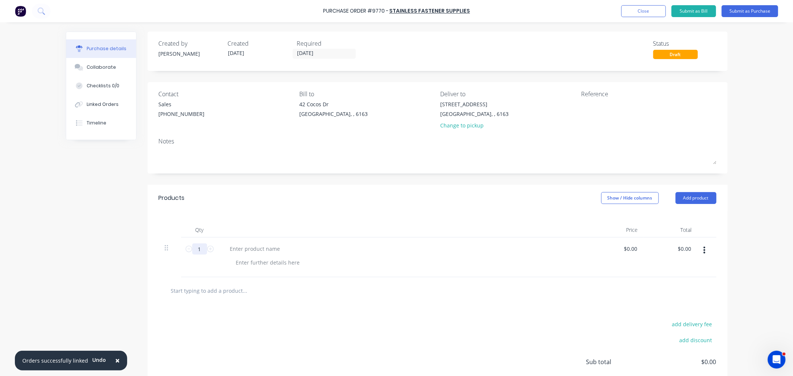
click at [201, 250] on input "1" at bounding box center [199, 249] width 15 height 11
type input "40"
drag, startPoint x: 625, startPoint y: 249, endPoint x: 627, endPoint y: 270, distance: 20.2
click at [625, 249] on input "0.00" at bounding box center [630, 249] width 17 height 11
type input "$0.00"
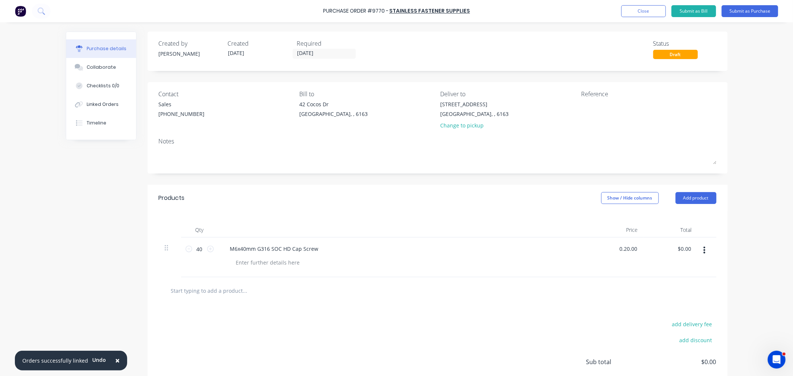
type input "0.00"
type input "$0.00"
type input "$0.20"
type input "$8.00"
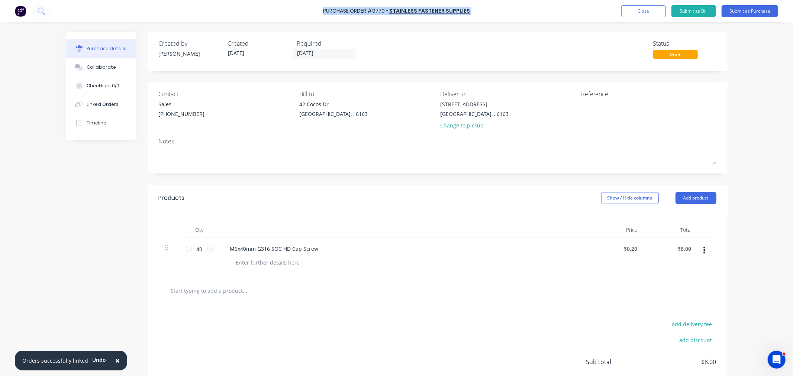
drag, startPoint x: 470, startPoint y: 10, endPoint x: 322, endPoint y: 12, distance: 148.0
click at [322, 12] on div "Purchase Order #9770 - Stainless Fastener Supplies Add product Close Submit as …" at bounding box center [396, 11] width 793 height 22
copy div "Purchase Order #9770 - Stainless Fastener Supplies Add product Close Submit as …"
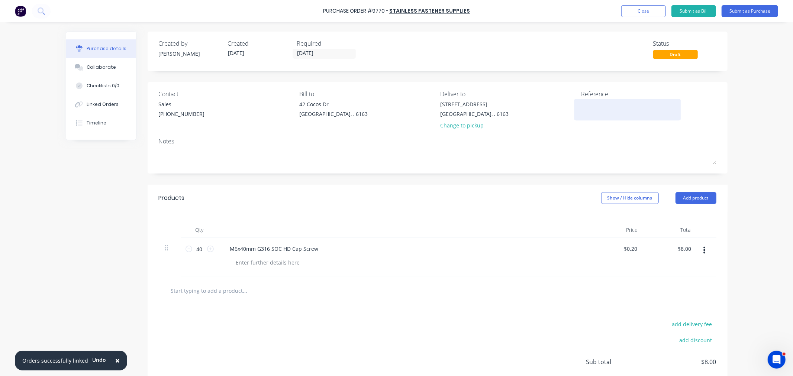
click at [611, 108] on textarea at bounding box center [627, 108] width 93 height 17
paste textarea "Purchase Order #9770 - Stainless Fastener Supplies"
type textarea "Purchase Order #9770 - Stainless Fastener Supplies"
type textarea "x"
type textarea "Purchase Order #9770 - Stainless Fastener Supplies"
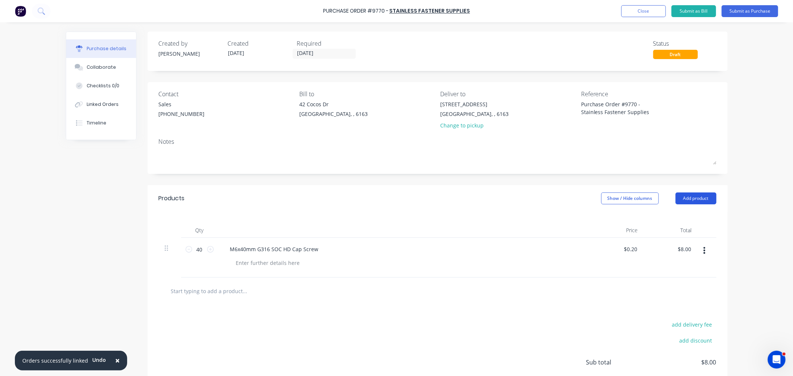
click at [684, 201] on button "Add product" at bounding box center [695, 199] width 41 height 12
click at [669, 288] on div "Notes (External)" at bounding box center [680, 292] width 57 height 11
type textarea "x"
drag, startPoint x: 261, startPoint y: 289, endPoint x: 261, endPoint y: 293, distance: 4.2
click at [261, 289] on div at bounding box center [251, 289] width 54 height 11
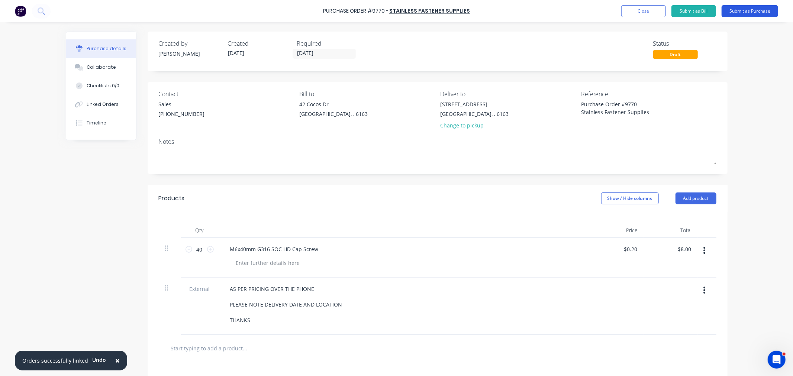
click at [749, 6] on button "Submit as Purchase" at bounding box center [750, 11] width 57 height 12
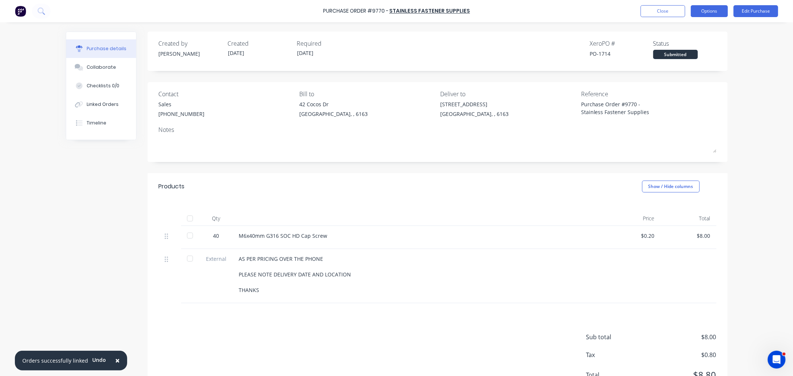
click at [703, 8] on button "Options" at bounding box center [709, 11] width 37 height 12
click at [696, 29] on div "Print / Email" at bounding box center [692, 30] width 57 height 11
click at [690, 46] on div "With pricing" at bounding box center [692, 45] width 57 height 11
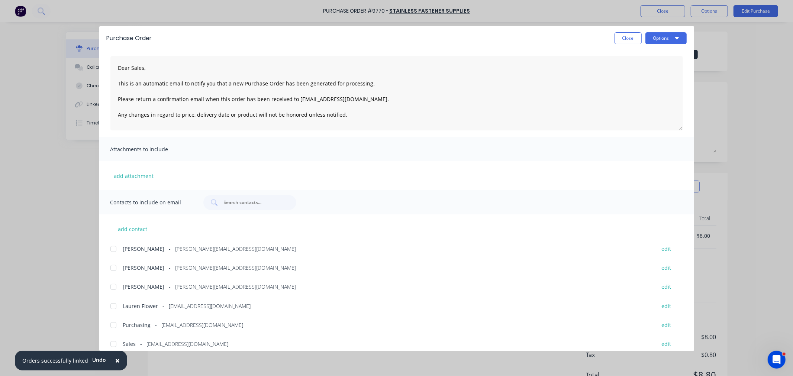
scroll to position [51, 0]
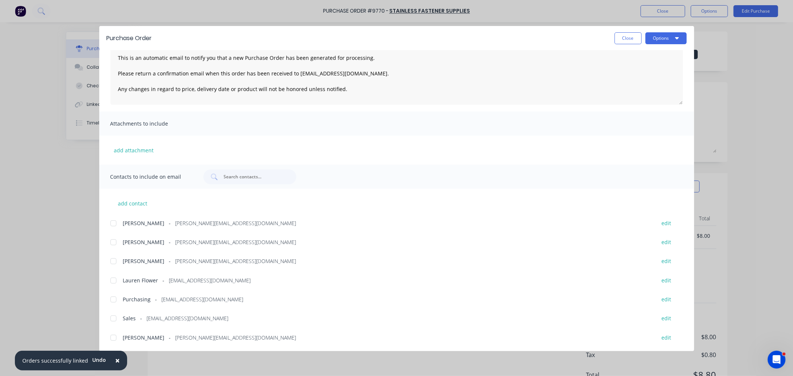
click at [113, 338] on div at bounding box center [113, 337] width 15 height 15
click at [113, 337] on div at bounding box center [113, 337] width 15 height 15
click at [110, 320] on div at bounding box center [113, 318] width 15 height 15
drag, startPoint x: 673, startPoint y: 35, endPoint x: 671, endPoint y: 46, distance: 10.9
click at [673, 36] on button "Options" at bounding box center [665, 38] width 41 height 12
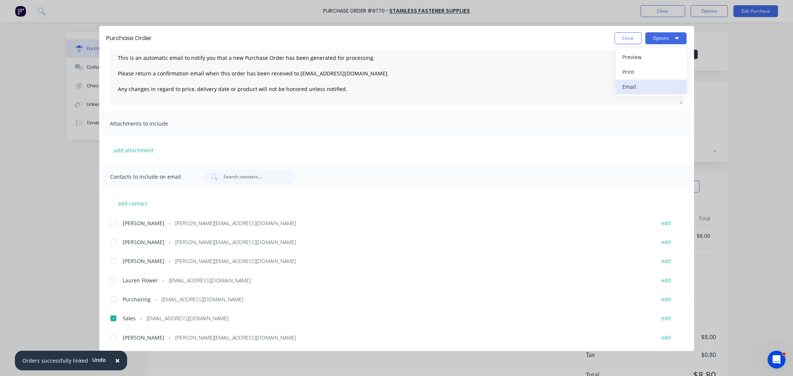
click at [657, 84] on div "Email" at bounding box center [651, 86] width 57 height 11
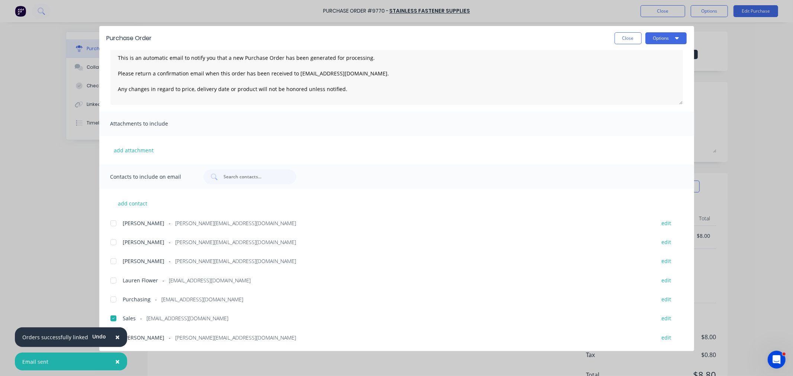
drag, startPoint x: 631, startPoint y: 38, endPoint x: 634, endPoint y: 33, distance: 5.5
click at [631, 36] on button "Close" at bounding box center [628, 38] width 27 height 12
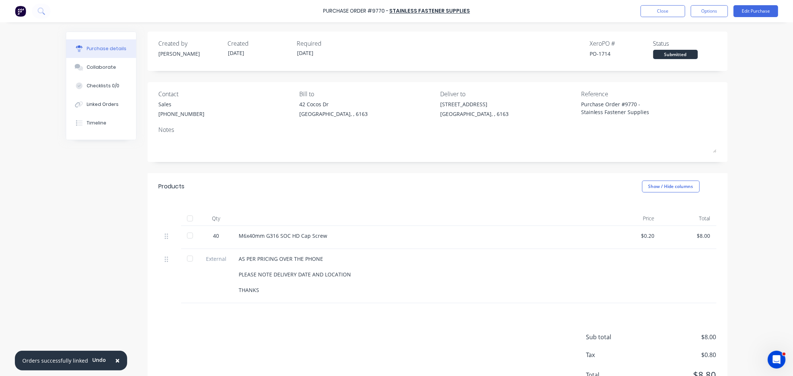
type textarea "x"
click at [661, 8] on button "Close" at bounding box center [663, 11] width 45 height 12
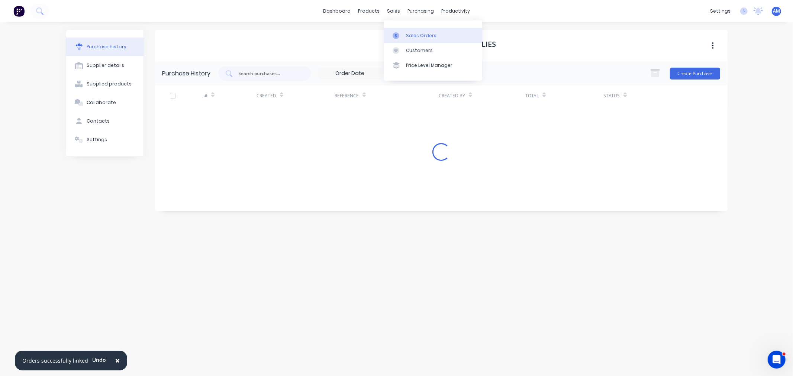
click at [408, 33] on div "Sales Orders" at bounding box center [421, 35] width 30 height 7
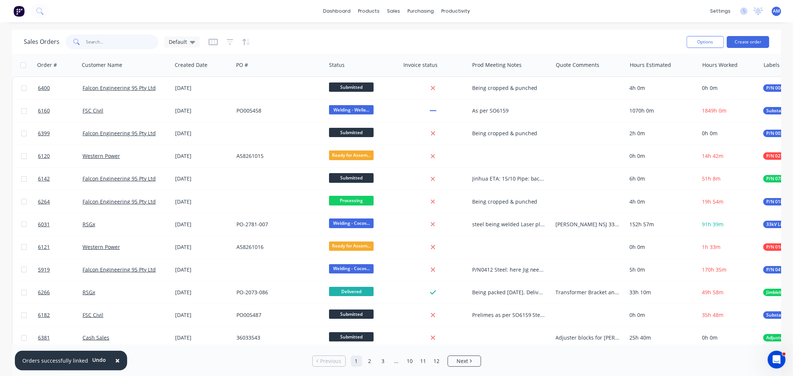
click at [118, 41] on input "text" at bounding box center [122, 42] width 72 height 15
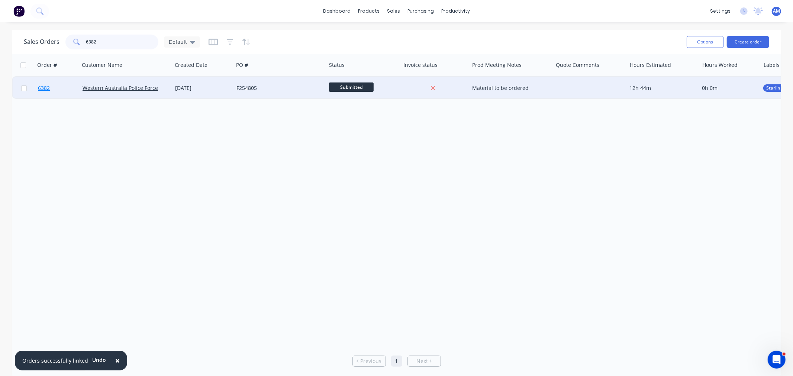
type input "6382"
click at [58, 90] on link "6382" at bounding box center [60, 88] width 45 height 22
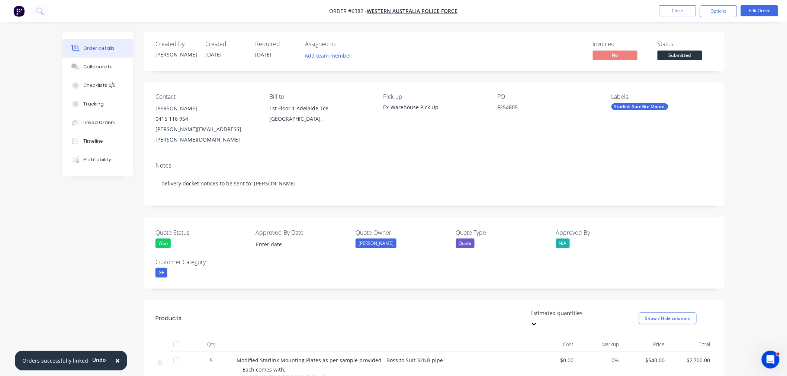
click at [685, 53] on span "Submitted" at bounding box center [679, 55] width 45 height 9
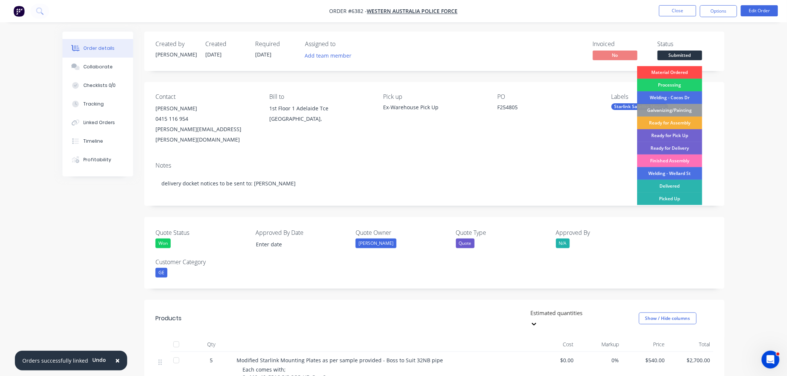
click at [668, 71] on div "Material Ordered" at bounding box center [669, 72] width 65 height 13
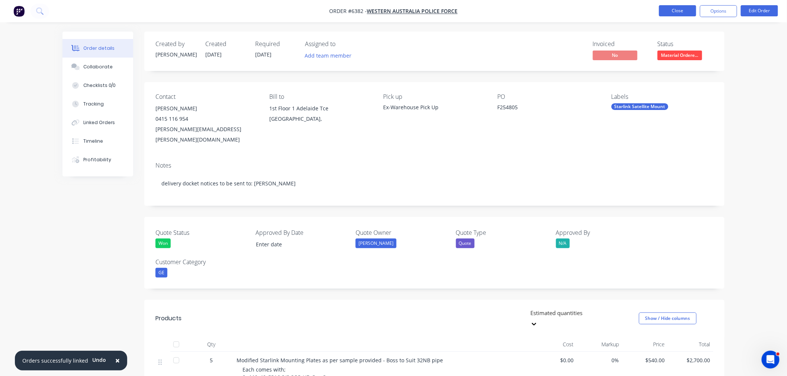
click at [674, 10] on button "Close" at bounding box center [677, 10] width 37 height 11
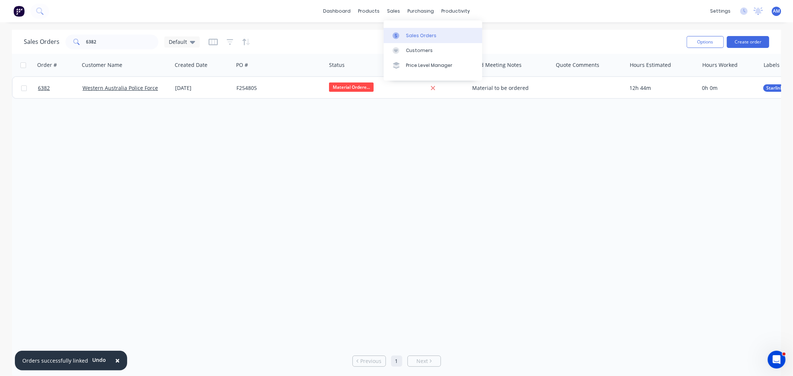
click at [415, 38] on div "Sales Orders" at bounding box center [421, 35] width 30 height 7
drag, startPoint x: 99, startPoint y: 39, endPoint x: 75, endPoint y: 47, distance: 24.7
click at [75, 46] on div "6382" at bounding box center [111, 42] width 93 height 15
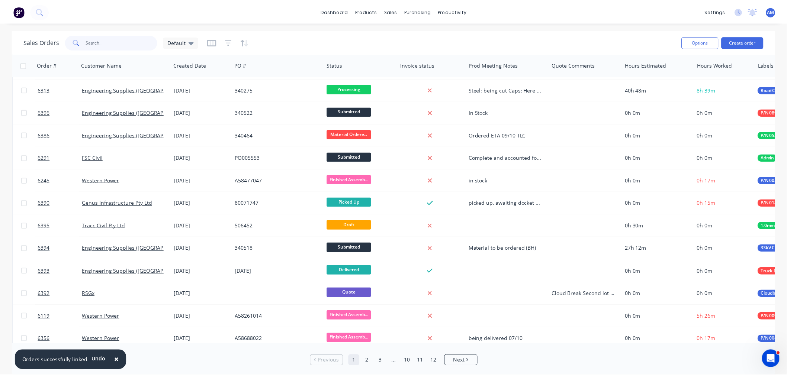
scroll to position [413, 0]
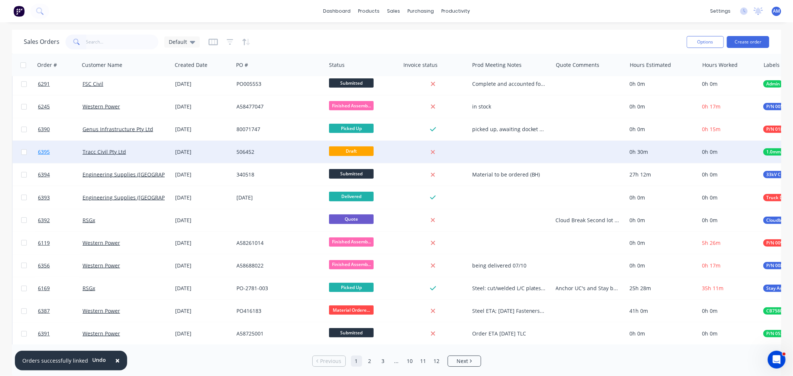
click at [53, 150] on link "6395" at bounding box center [60, 152] width 45 height 22
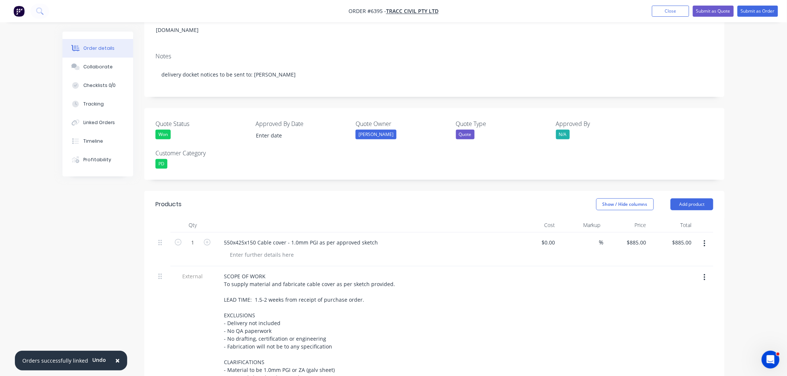
scroll to position [124, 0]
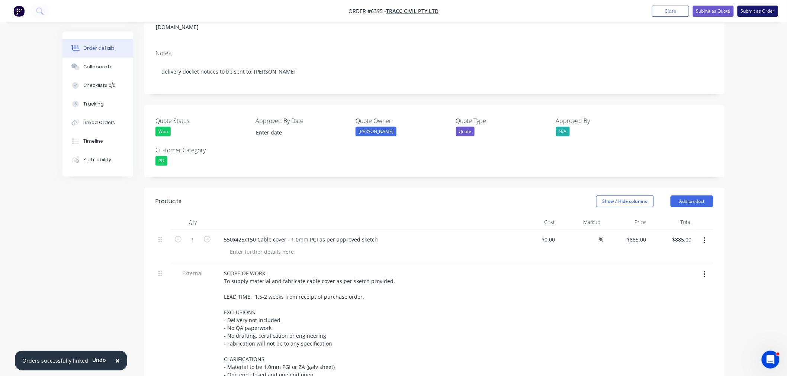
click at [765, 9] on button "Submit as Order" at bounding box center [757, 11] width 41 height 11
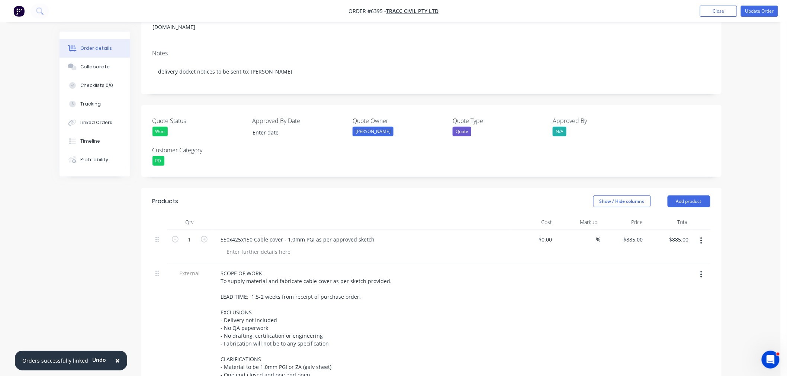
scroll to position [0, 0]
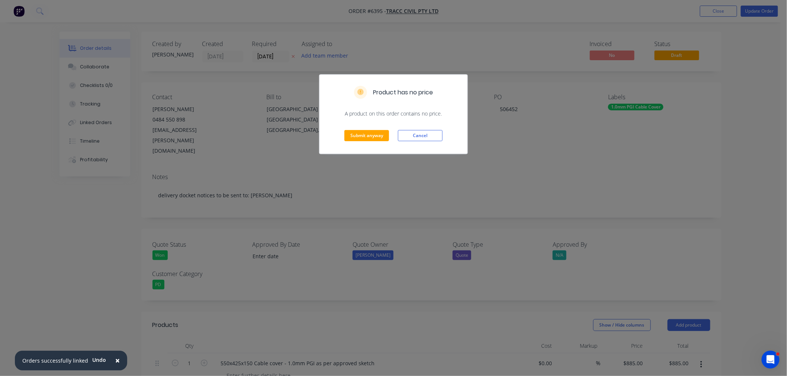
click at [372, 142] on div "Submit anyway Cancel" at bounding box center [393, 135] width 148 height 36
click at [372, 135] on button "Submit anyway" at bounding box center [366, 135] width 45 height 11
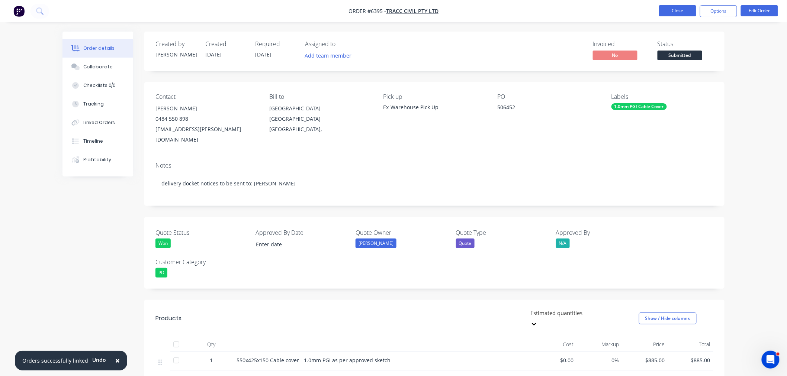
click at [677, 8] on button "Close" at bounding box center [677, 10] width 37 height 11
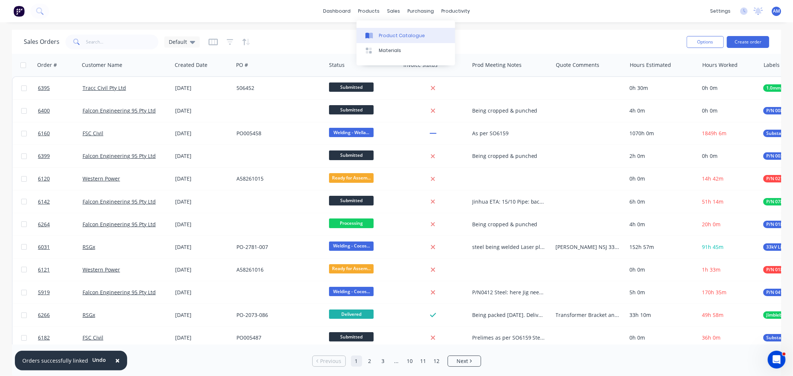
click at [393, 32] on div "Product Catalogue" at bounding box center [402, 35] width 46 height 7
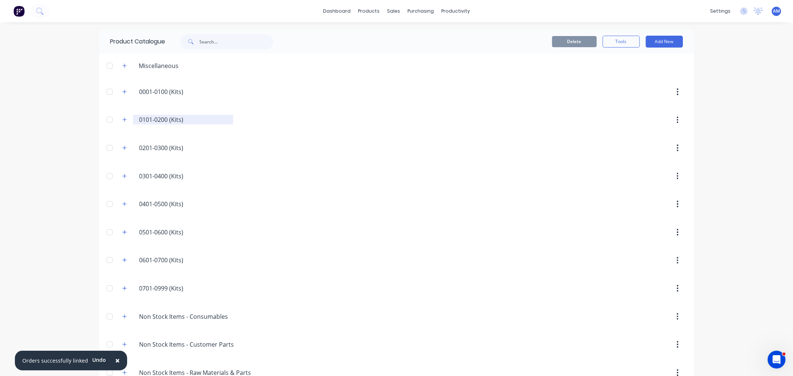
click at [133, 122] on div "0101-0200.(Kits) 0101-0200 (Kits)" at bounding box center [183, 120] width 100 height 10
click at [125, 120] on button "button" at bounding box center [124, 119] width 9 height 9
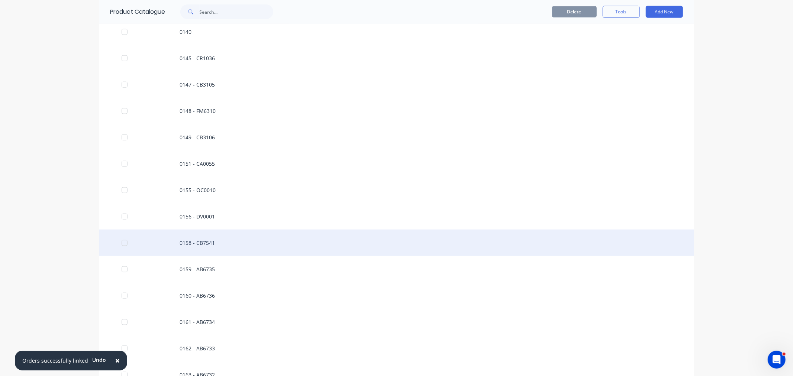
scroll to position [826, 0]
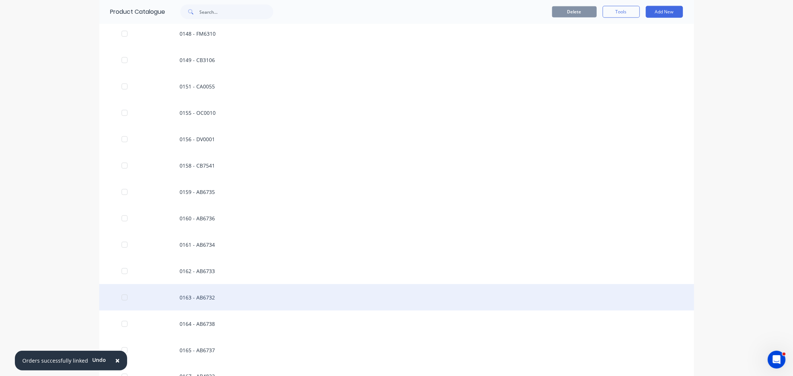
click at [190, 292] on div "0163 - AB6732" at bounding box center [396, 297] width 595 height 26
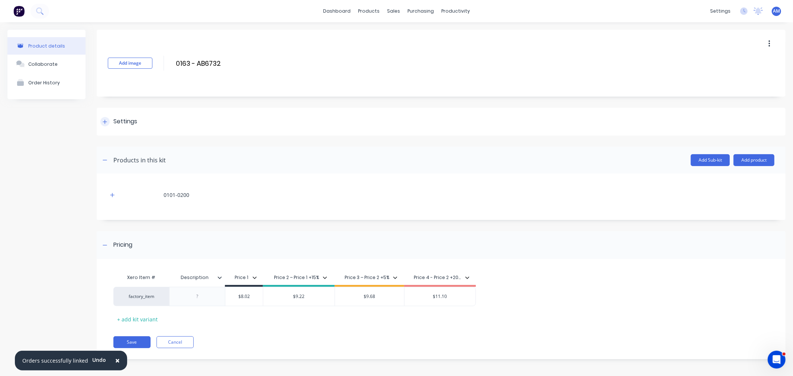
click at [105, 119] on icon at bounding box center [105, 121] width 4 height 5
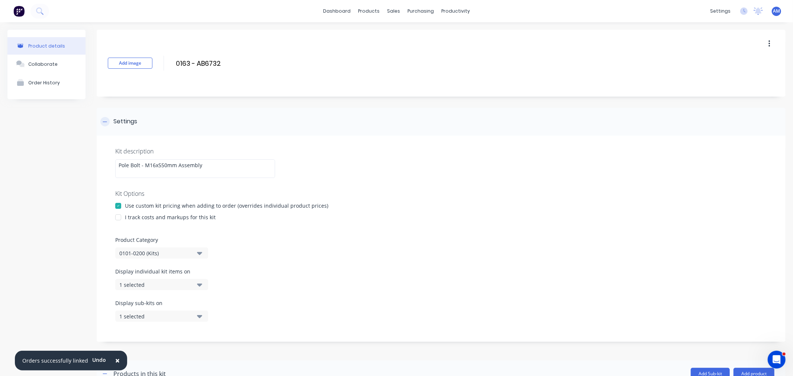
click at [105, 119] on icon at bounding box center [105, 121] width 4 height 5
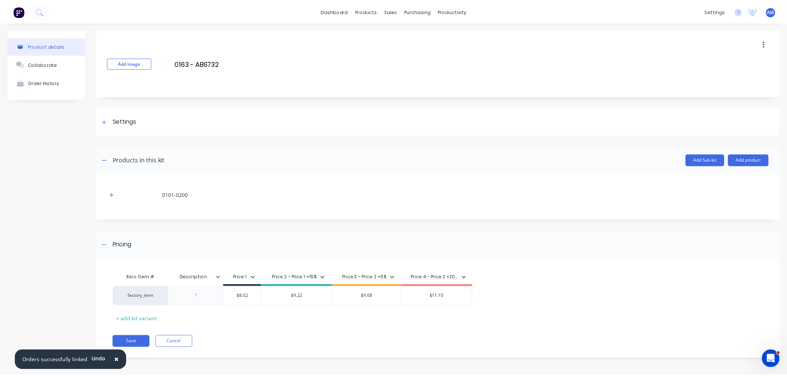
scroll to position [2, 0]
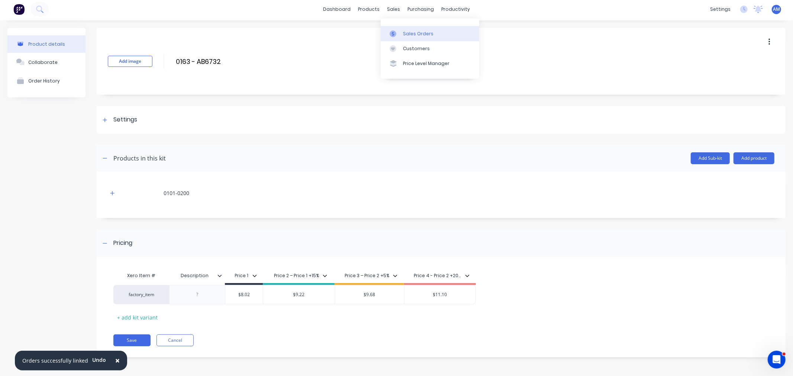
click at [408, 32] on div "Sales Orders" at bounding box center [418, 33] width 30 height 7
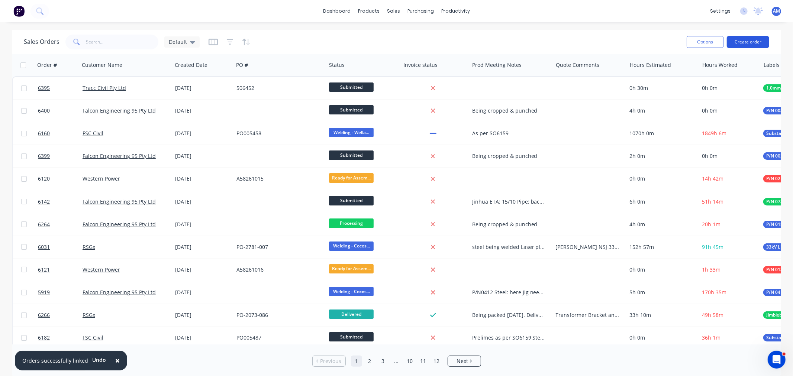
click at [740, 42] on button "Create order" at bounding box center [748, 42] width 42 height 12
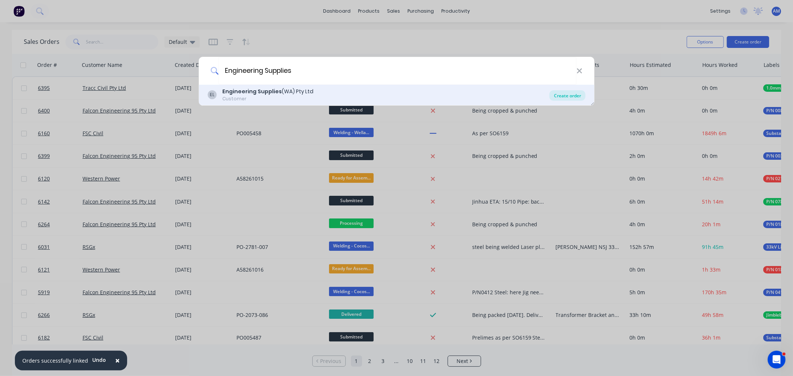
type input "Engineering Supplies"
click at [559, 96] on div "Create order" at bounding box center [567, 95] width 36 height 10
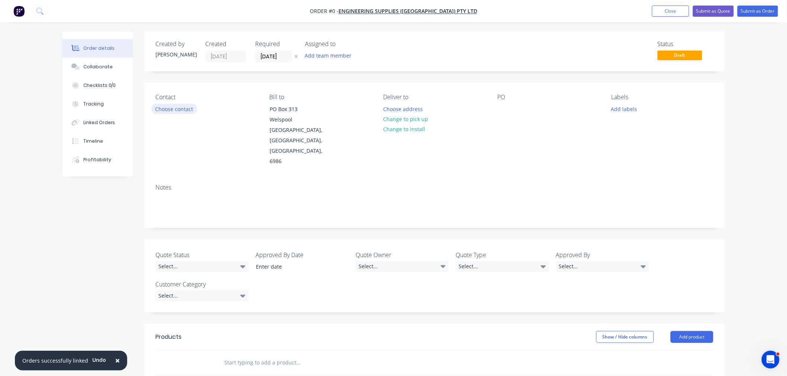
click at [172, 106] on button "Choose contact" at bounding box center [174, 109] width 46 height 10
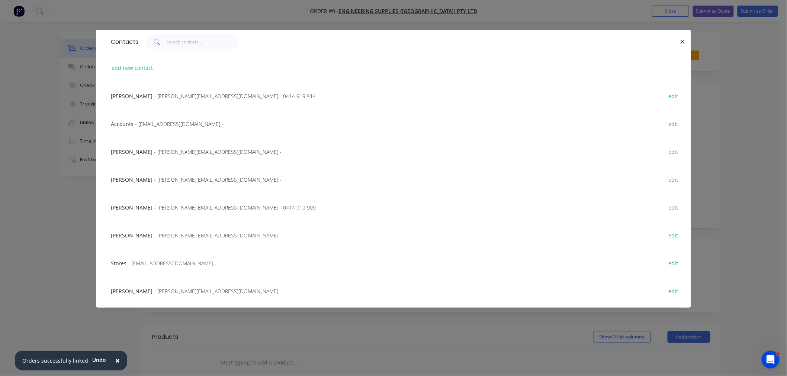
click at [154, 209] on span "- [PERSON_NAME][EMAIL_ADDRESS][DOMAIN_NAME] - 0414 919 909" at bounding box center [235, 207] width 162 height 7
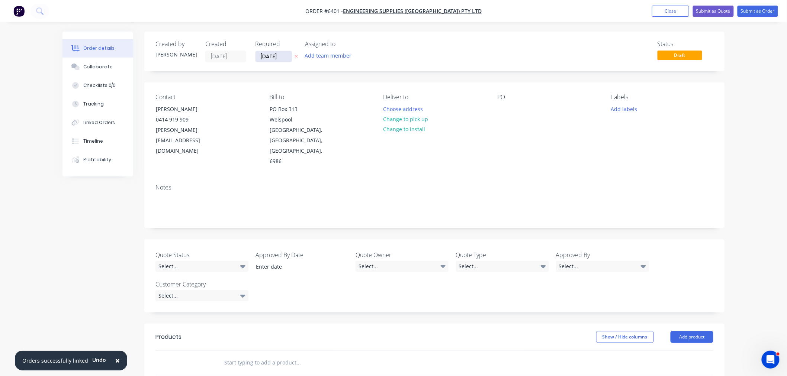
click at [270, 52] on input "[DATE]" at bounding box center [273, 56] width 36 height 11
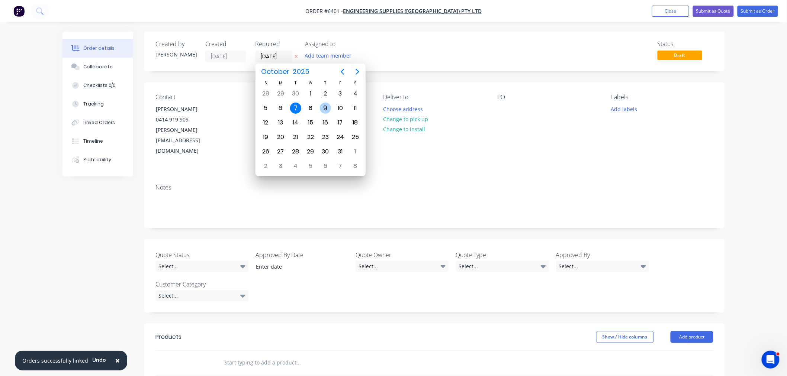
click at [323, 105] on div "9" at bounding box center [325, 108] width 11 height 11
type input "[DATE]"
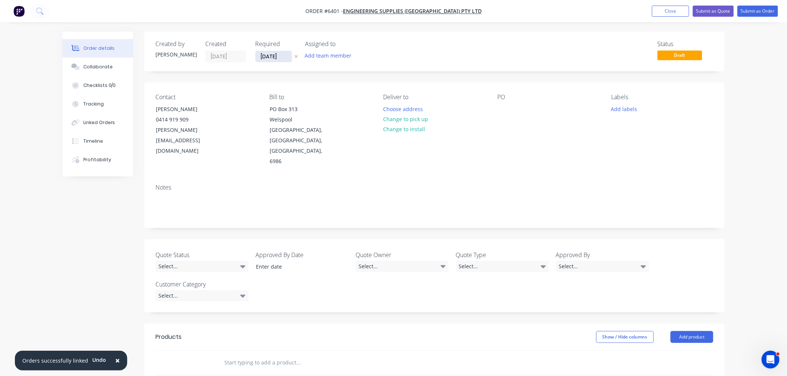
click at [275, 57] on input "[DATE]" at bounding box center [273, 56] width 36 height 11
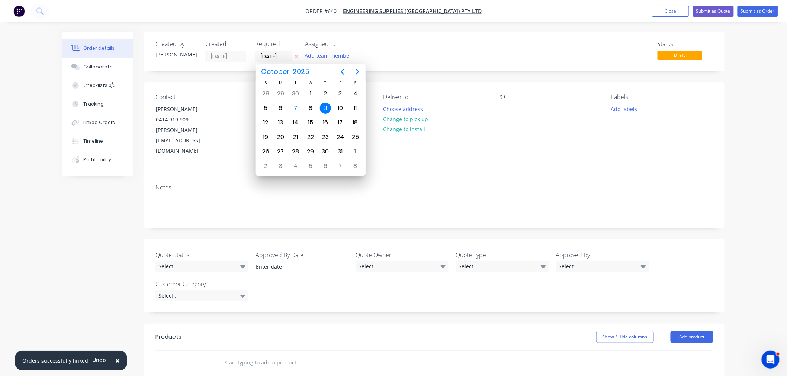
click at [480, 122] on div "Deliver to Choose address Change to pick up Change to install" at bounding box center [434, 130] width 102 height 73
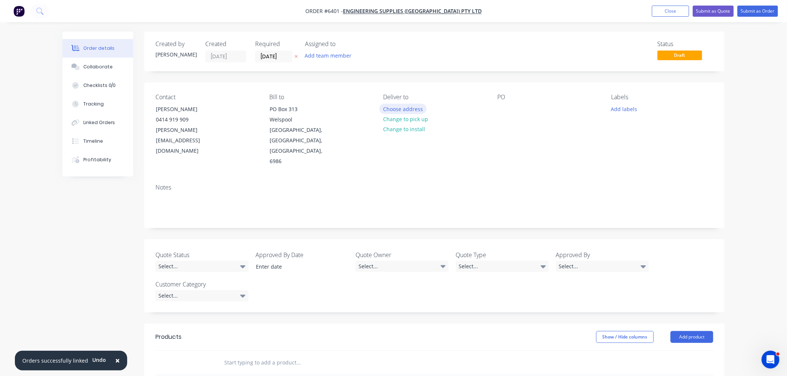
click at [408, 108] on button "Choose address" at bounding box center [403, 109] width 48 height 10
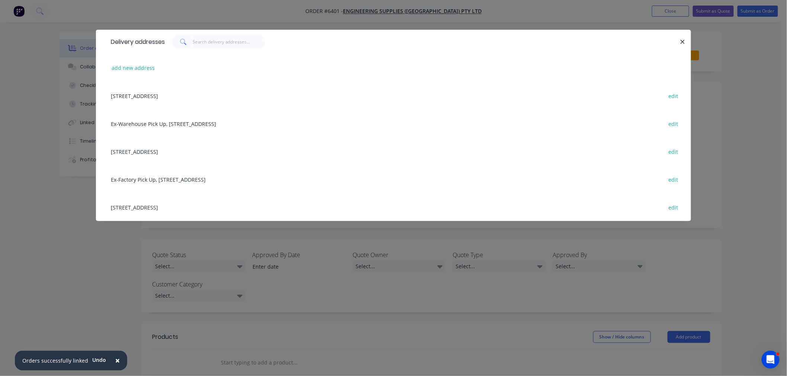
click at [148, 150] on div "[STREET_ADDRESS] edit" at bounding box center [393, 152] width 573 height 28
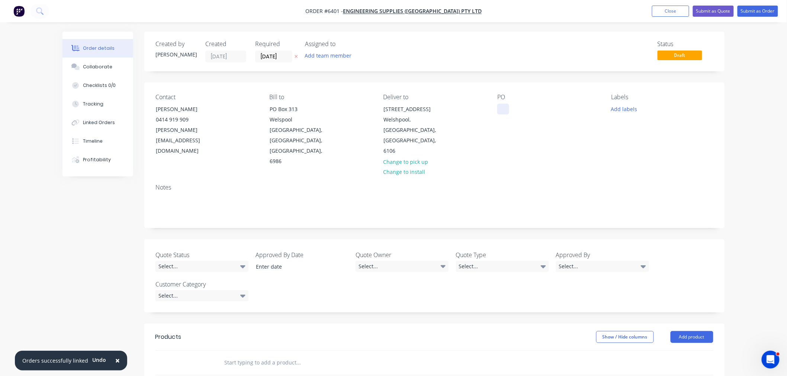
drag, startPoint x: 504, startPoint y: 109, endPoint x: 504, endPoint y: 123, distance: 14.1
click at [504, 111] on div at bounding box center [503, 109] width 12 height 11
click at [629, 108] on button "Add labels" at bounding box center [624, 109] width 34 height 10
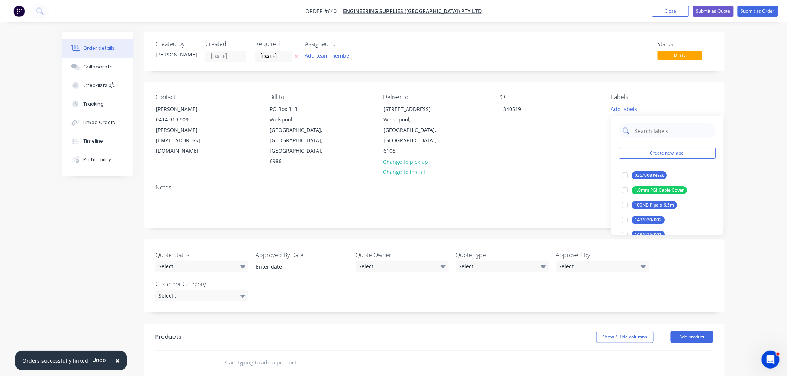
click at [642, 129] on input "text" at bounding box center [673, 130] width 78 height 15
type input "0163"
click at [625, 173] on div at bounding box center [624, 175] width 15 height 15
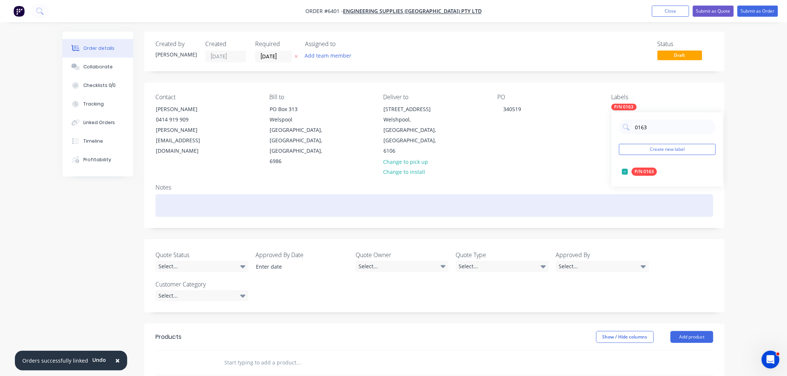
click at [536, 194] on div at bounding box center [434, 205] width 558 height 23
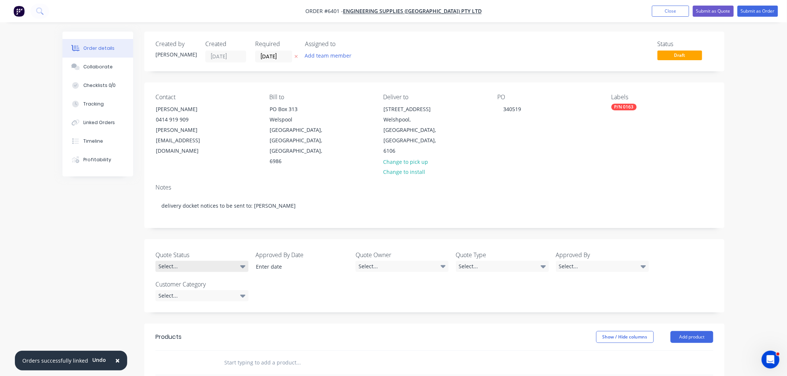
click at [210, 261] on div "Select..." at bounding box center [201, 266] width 93 height 11
click at [180, 266] on button "Won" at bounding box center [211, 265] width 112 height 15
drag, startPoint x: 404, startPoint y: 243, endPoint x: 403, endPoint y: 238, distance: 5.2
click at [404, 243] on div "Quote Status Won Approved By Date Quote Owner Select... Quote Type Select... Ap…" at bounding box center [434, 275] width 580 height 73
click at [402, 261] on div "Select..." at bounding box center [401, 266] width 93 height 11
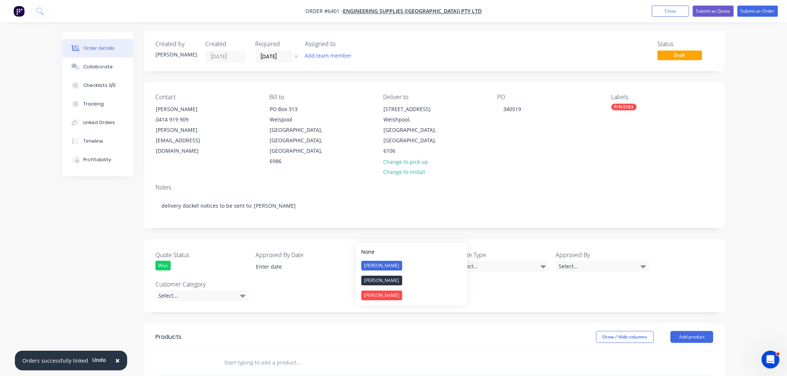
drag, startPoint x: 377, startPoint y: 263, endPoint x: 471, endPoint y: 245, distance: 95.9
click at [377, 262] on div "[PERSON_NAME]" at bounding box center [381, 266] width 41 height 10
click at [488, 261] on div "Select..." at bounding box center [502, 266] width 93 height 11
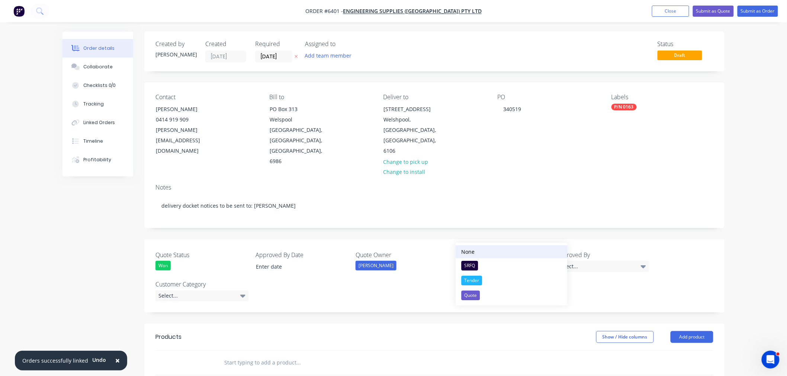
click at [474, 256] on button "None" at bounding box center [512, 251] width 112 height 13
click at [473, 261] on div "Select..." at bounding box center [502, 266] width 93 height 11
drag, startPoint x: 476, startPoint y: 259, endPoint x: 486, endPoint y: 257, distance: 10.5
click at [476, 259] on button "SRFQ" at bounding box center [512, 265] width 112 height 15
click at [563, 261] on div "Select..." at bounding box center [602, 266] width 93 height 11
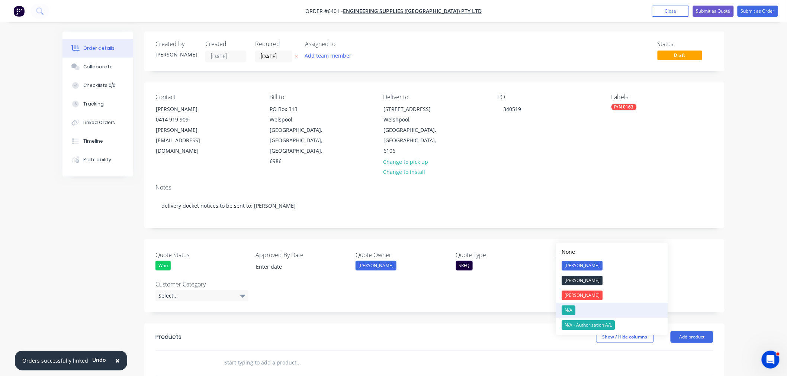
click at [564, 309] on div "N/A" at bounding box center [569, 311] width 14 height 10
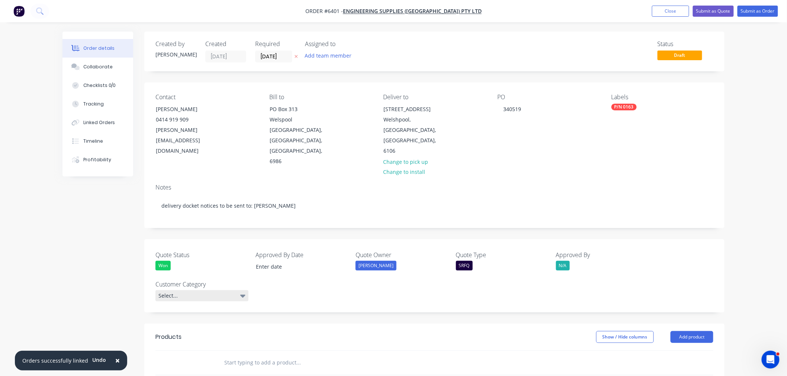
click at [206, 290] on div "Select..." at bounding box center [201, 295] width 93 height 11
click at [175, 313] on button "PD" at bounding box center [211, 310] width 112 height 15
click at [240, 354] on input "text" at bounding box center [298, 361] width 149 height 15
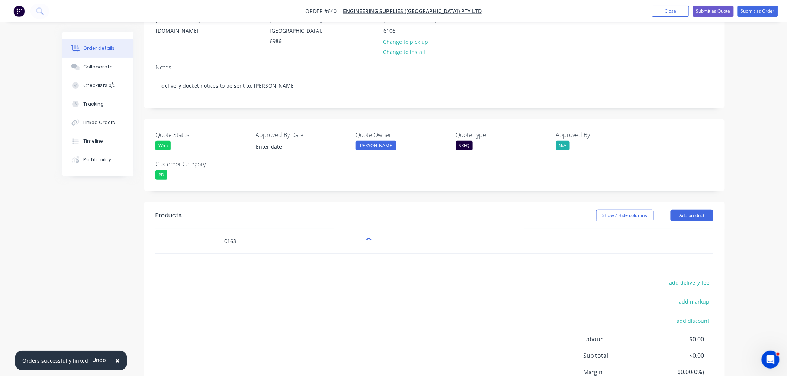
scroll to position [157, 0]
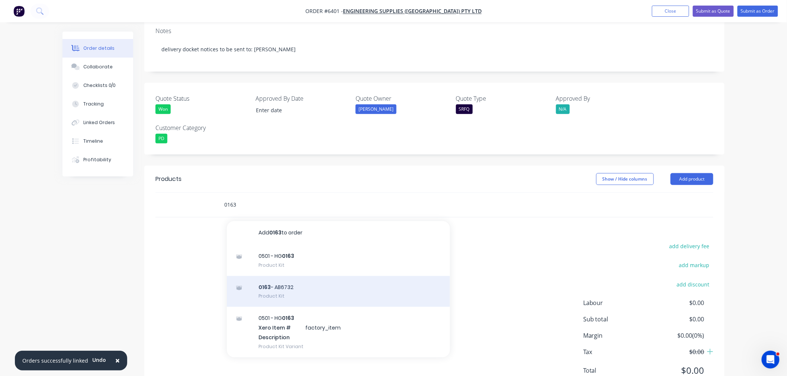
type input "0163"
click at [294, 276] on div "0163 - AB6732 Product Kit" at bounding box center [338, 291] width 223 height 31
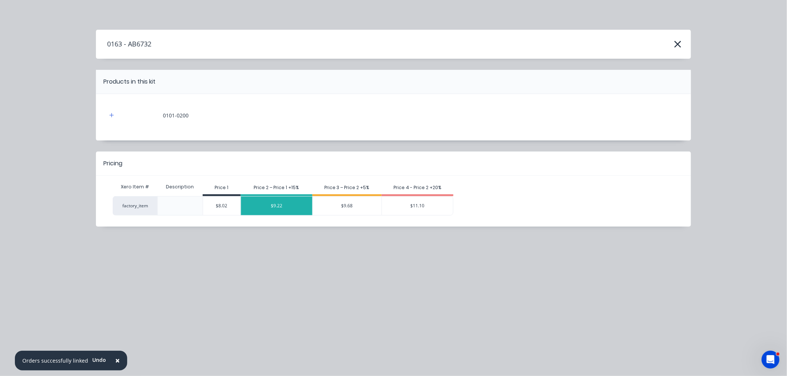
click at [291, 211] on div "$9.22" at bounding box center [276, 206] width 71 height 19
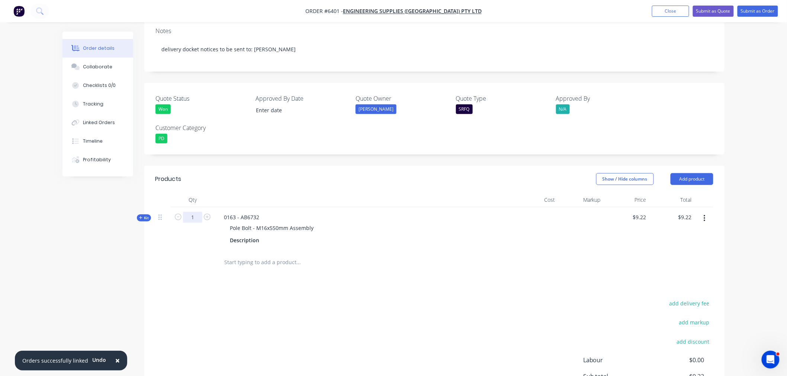
drag, startPoint x: 191, startPoint y: 186, endPoint x: 193, endPoint y: 192, distance: 6.4
click at [191, 212] on input "1" at bounding box center [192, 217] width 19 height 11
type input "100"
type input "$922.00"
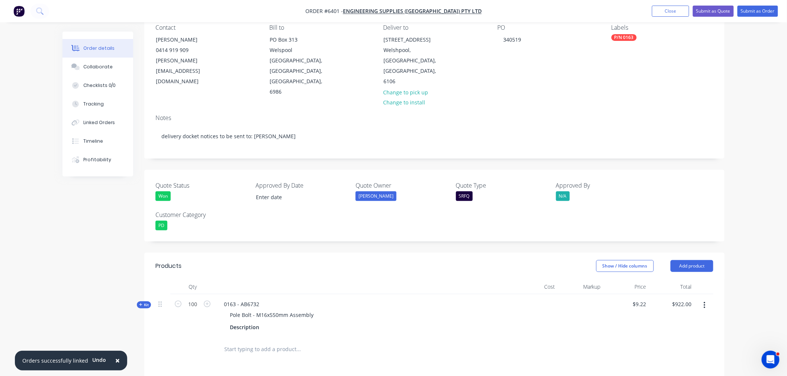
scroll to position [0, 0]
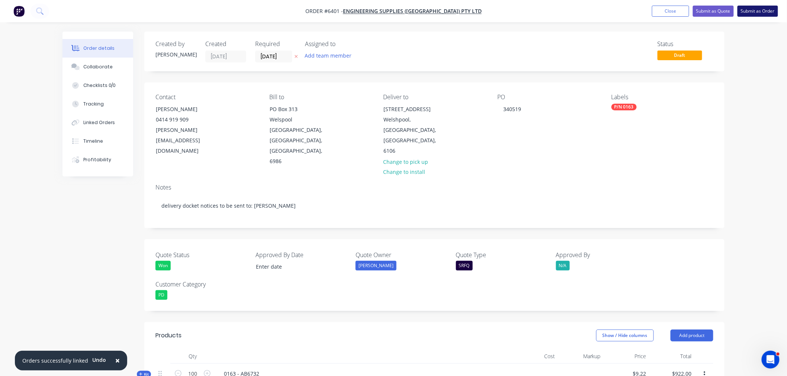
click at [755, 9] on button "Submit as Order" at bounding box center [757, 11] width 41 height 11
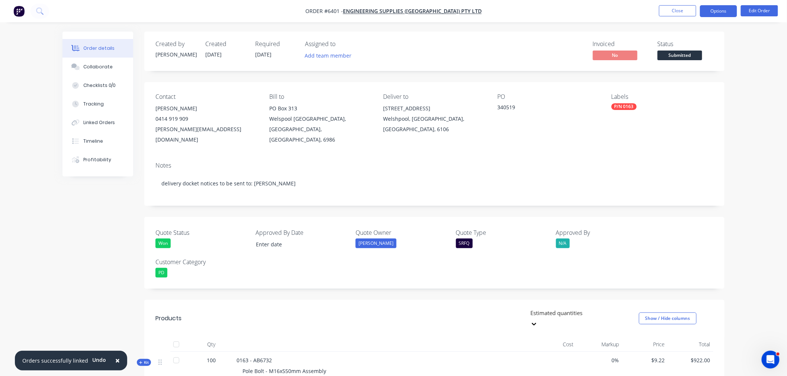
click at [722, 11] on button "Options" at bounding box center [718, 11] width 37 height 12
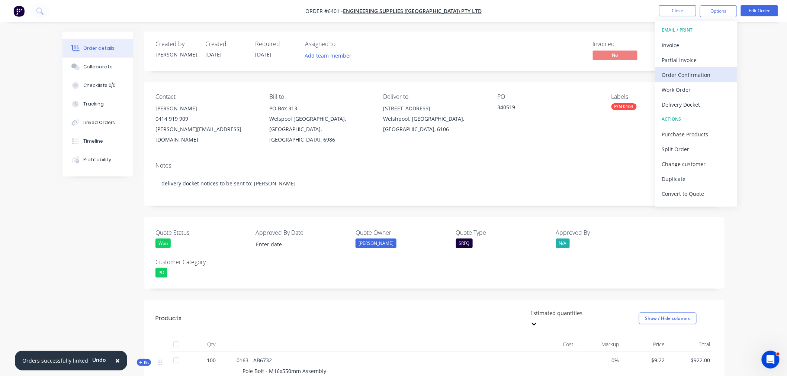
click at [694, 75] on div "Order Confirmation" at bounding box center [696, 75] width 68 height 11
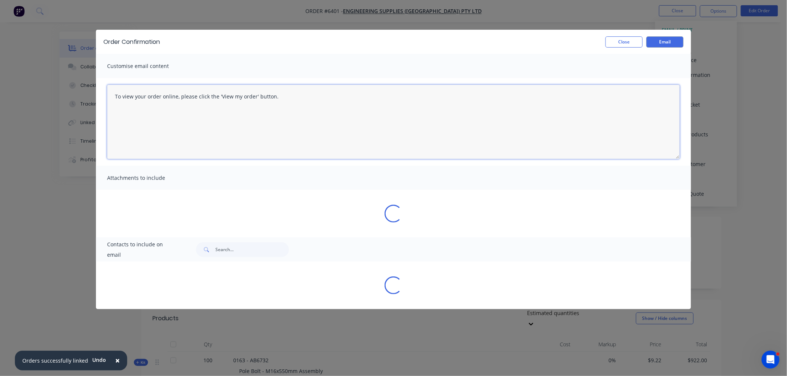
click at [295, 93] on textarea "To view your order online, please click the 'View my order' button." at bounding box center [393, 122] width 573 height 74
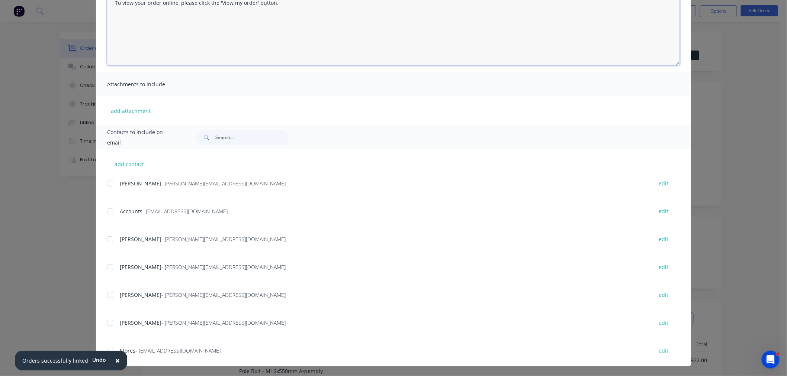
scroll to position [94, 0]
click at [106, 239] on div at bounding box center [110, 239] width 15 height 15
click at [107, 348] on div at bounding box center [110, 350] width 15 height 15
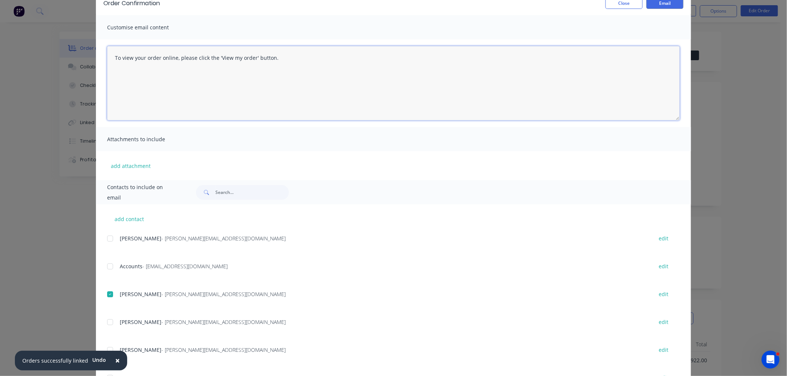
scroll to position [0, 0]
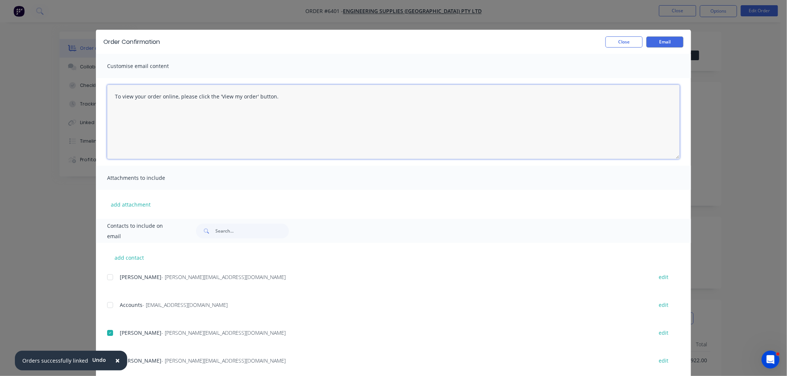
drag, startPoint x: 271, startPoint y: 94, endPoint x: 14, endPoint y: 97, distance: 257.6
click at [16, 95] on div "Order Confirmation Close Email Customise email content To view your order onlin…" at bounding box center [393, 188] width 787 height 376
type textarea "Morning SK, Please find above an order entered for Engineering Supplies. Let me…"
click at [650, 39] on button "Email" at bounding box center [664, 41] width 37 height 11
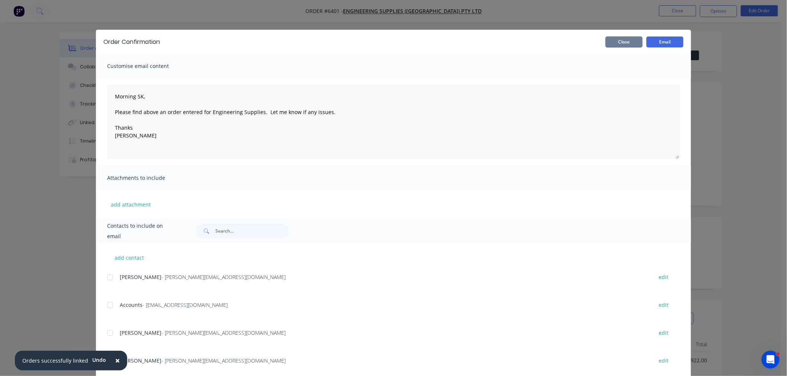
click at [618, 39] on button "Close" at bounding box center [623, 41] width 37 height 11
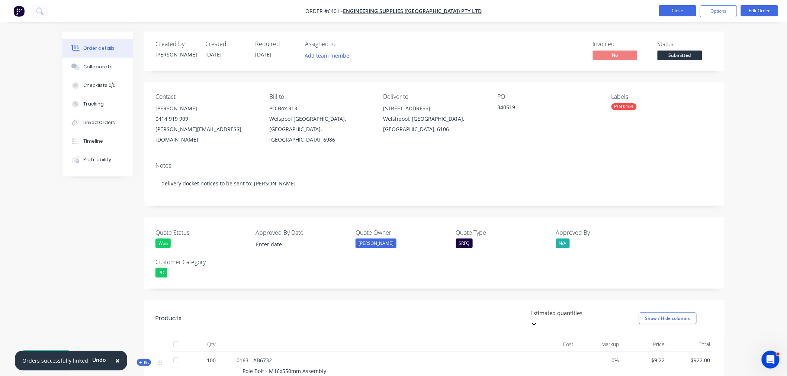
click at [670, 10] on button "Close" at bounding box center [677, 10] width 37 height 11
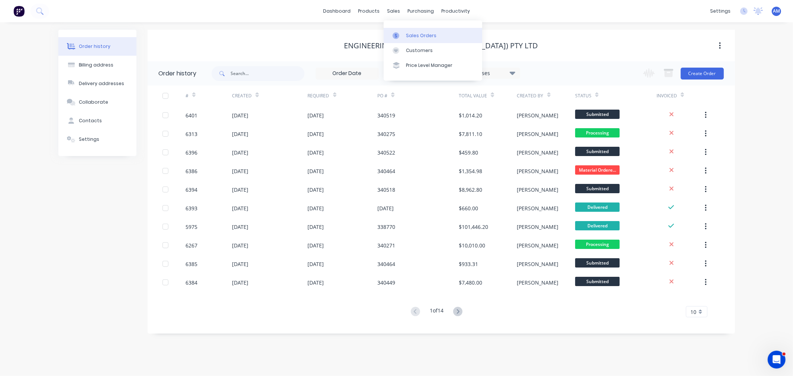
click at [410, 34] on div "Sales Orders" at bounding box center [421, 35] width 30 height 7
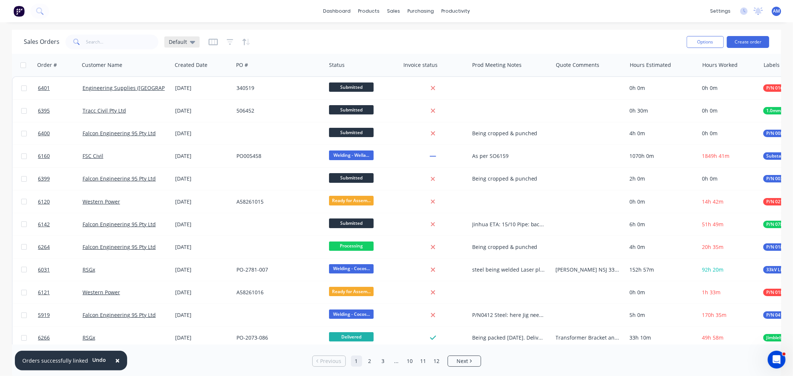
click at [190, 42] on icon at bounding box center [192, 42] width 5 height 8
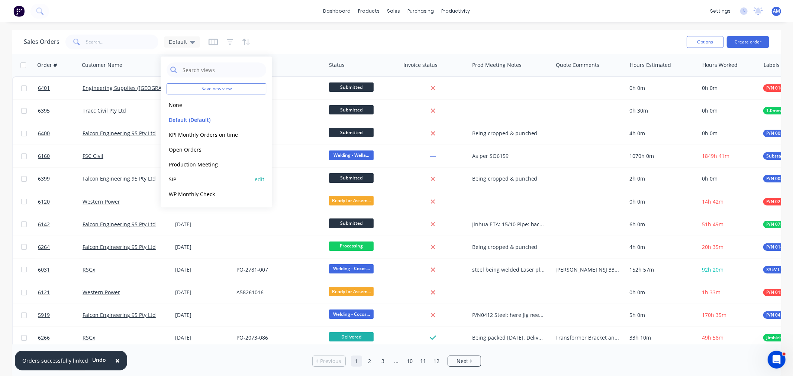
click at [192, 181] on button "SIP" at bounding box center [209, 179] width 85 height 9
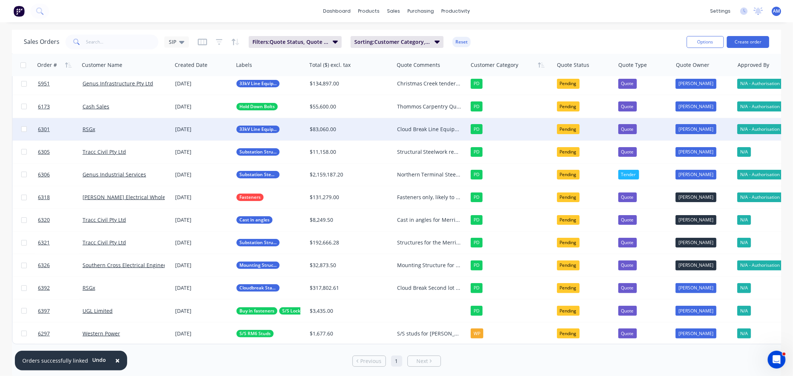
scroll to position [99, 0]
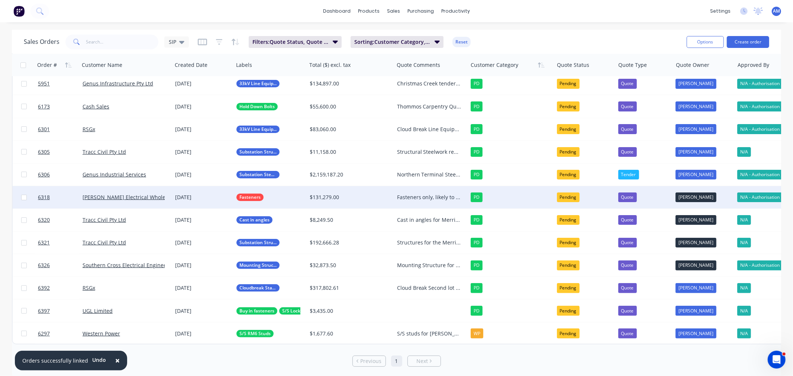
click at [407, 195] on div "Fasteners only, likely to be for RSGx. (Stock holding) Followed up 30/09, if no…" at bounding box center [429, 197] width 64 height 7
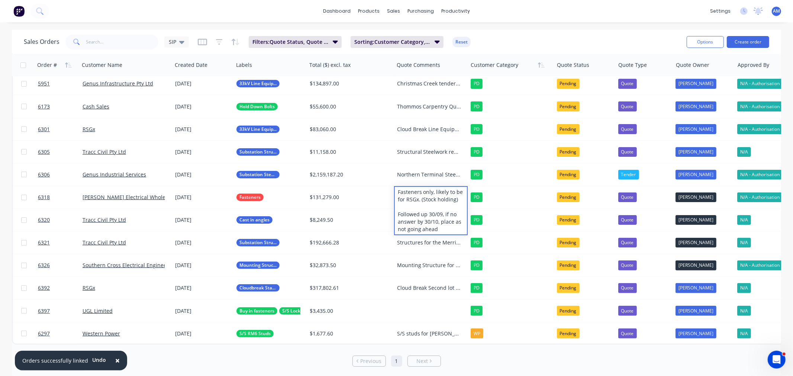
click at [512, 39] on div "Sales Orders SIP Filters: Quote Status, Quote Type Sorting: Customer Category, …" at bounding box center [352, 42] width 657 height 18
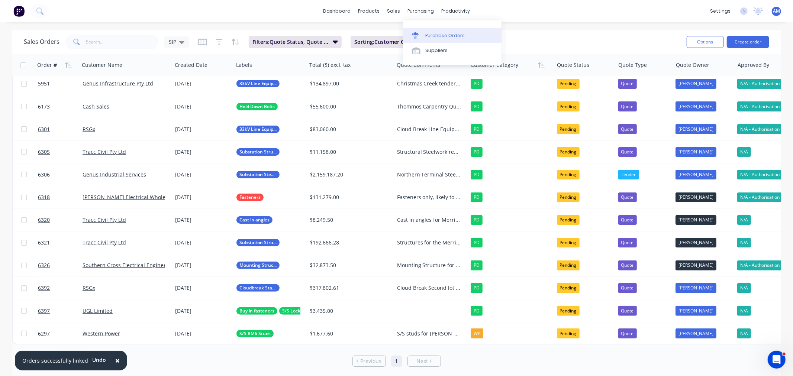
click at [440, 32] on div "Purchase Orders" at bounding box center [444, 35] width 39 height 7
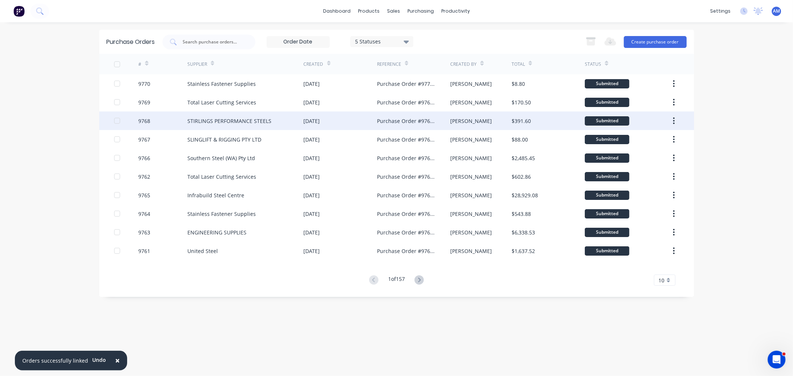
click at [213, 122] on div "STIRLINGS PERFORMANCE STEELS" at bounding box center [229, 121] width 84 height 8
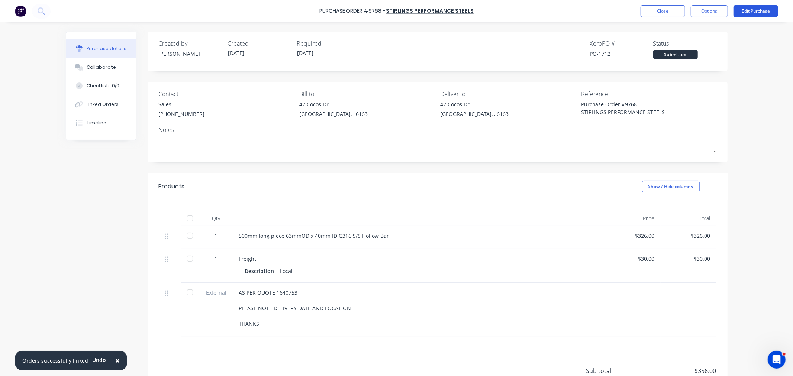
click at [764, 9] on button "Edit Purchase" at bounding box center [755, 11] width 45 height 12
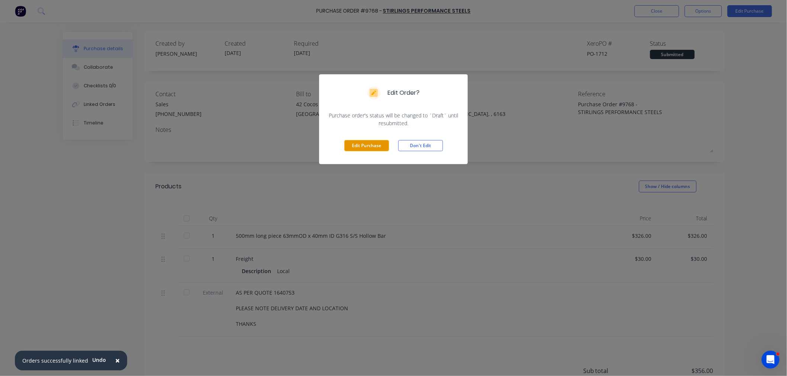
click at [368, 145] on button "Edit Purchase" at bounding box center [366, 145] width 45 height 11
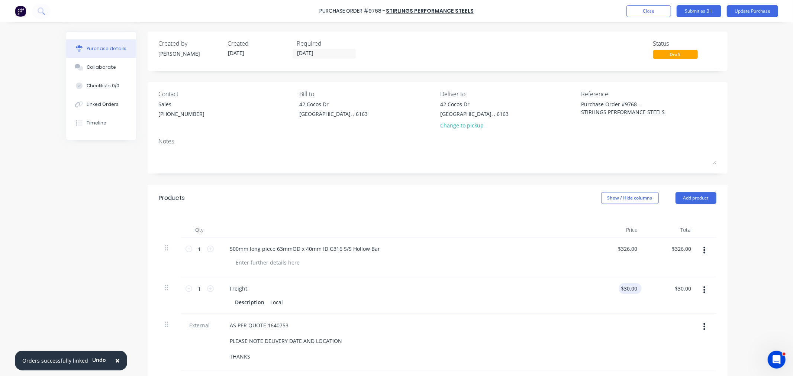
type textarea "x"
type input "30.00"
click at [625, 288] on input "30.00" at bounding box center [629, 288] width 20 height 11
type textarea "x"
drag, startPoint x: 621, startPoint y: 288, endPoint x: 651, endPoint y: 291, distance: 29.6
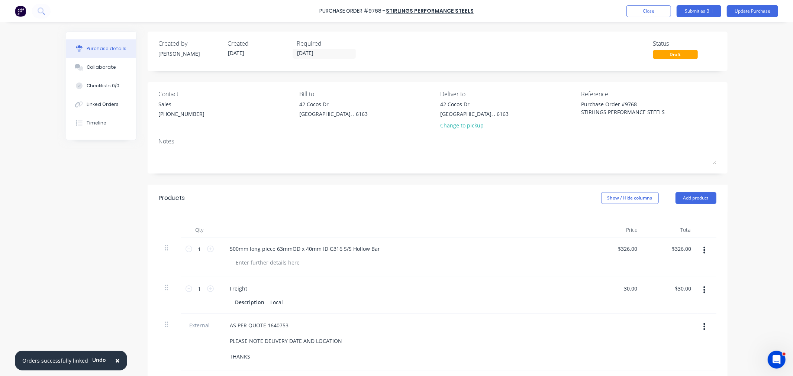
click at [651, 291] on div "1 1 Freight Description Local 30.00 30.00 $30.00 $30.00" at bounding box center [438, 295] width 558 height 37
type input "50"
type textarea "x"
type input "$50.00"
type input "50.00"
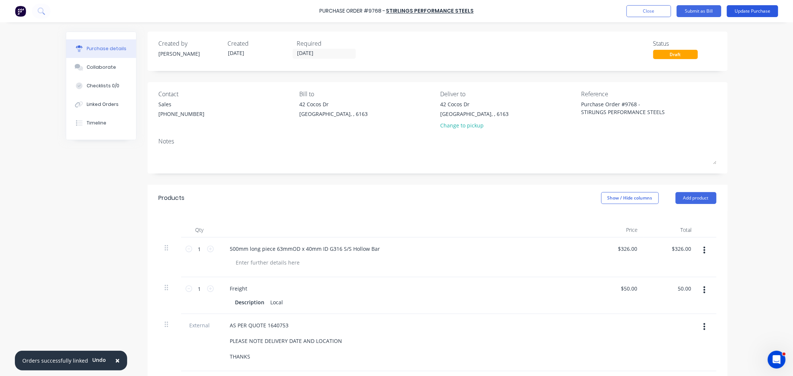
type textarea "x"
type input "$50.00"
click at [748, 13] on button "Update Purchase" at bounding box center [752, 11] width 51 height 12
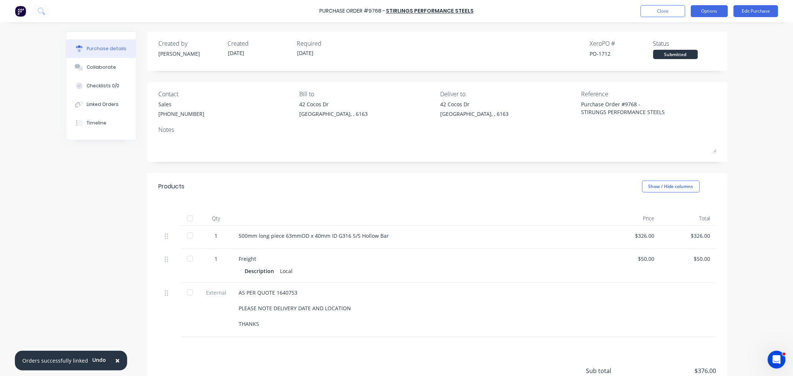
click at [709, 8] on button "Options" at bounding box center [709, 11] width 37 height 12
click at [692, 31] on div "Print / Email" at bounding box center [692, 30] width 57 height 11
click at [672, 45] on div "With pricing" at bounding box center [692, 45] width 57 height 11
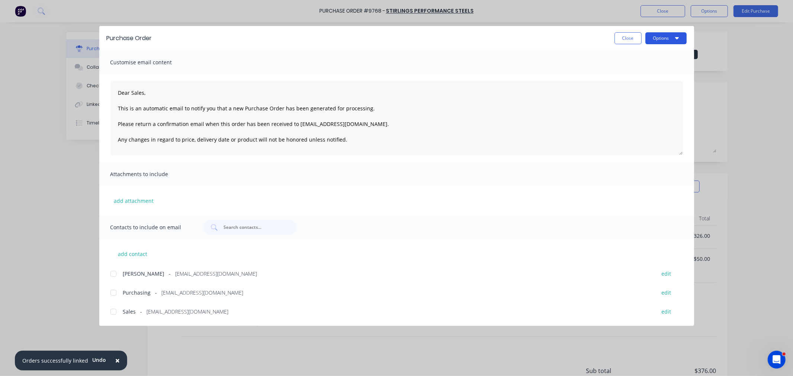
click at [664, 36] on button "Options" at bounding box center [665, 38] width 41 height 12
click at [655, 55] on div "Preview" at bounding box center [651, 57] width 57 height 11
type textarea "x"
